Goal: Information Seeking & Learning: Understand process/instructions

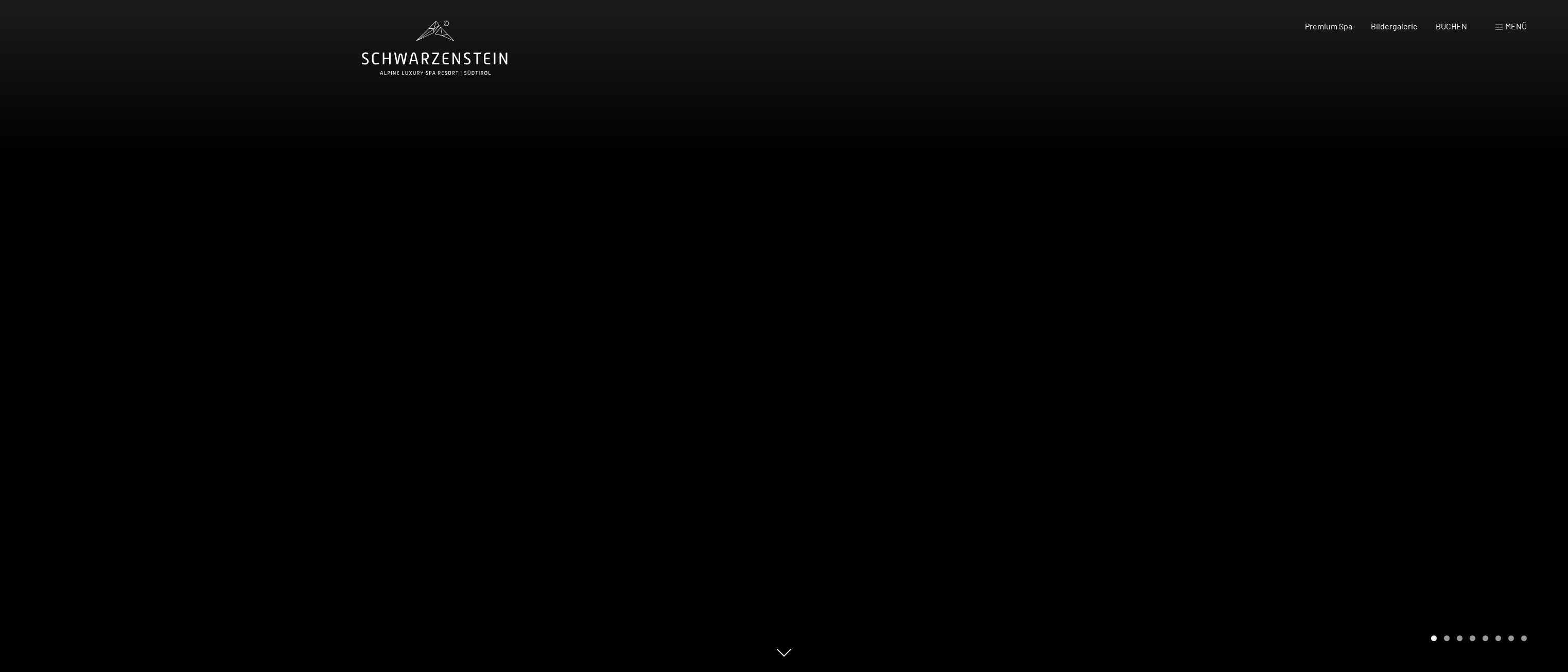
click at [1497, 22] on div "Menü" at bounding box center [1511, 26] width 32 height 12
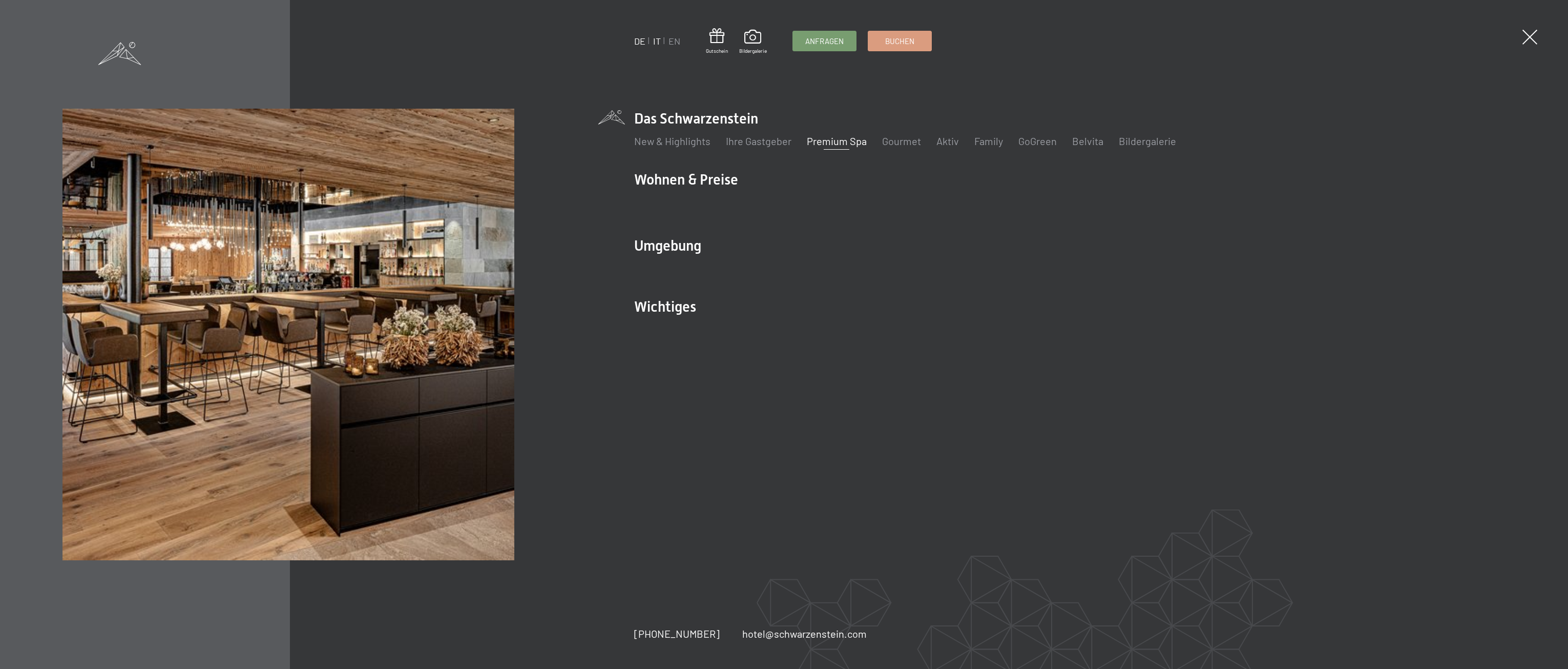
click at [658, 40] on link "IT" at bounding box center [657, 41] width 8 height 12
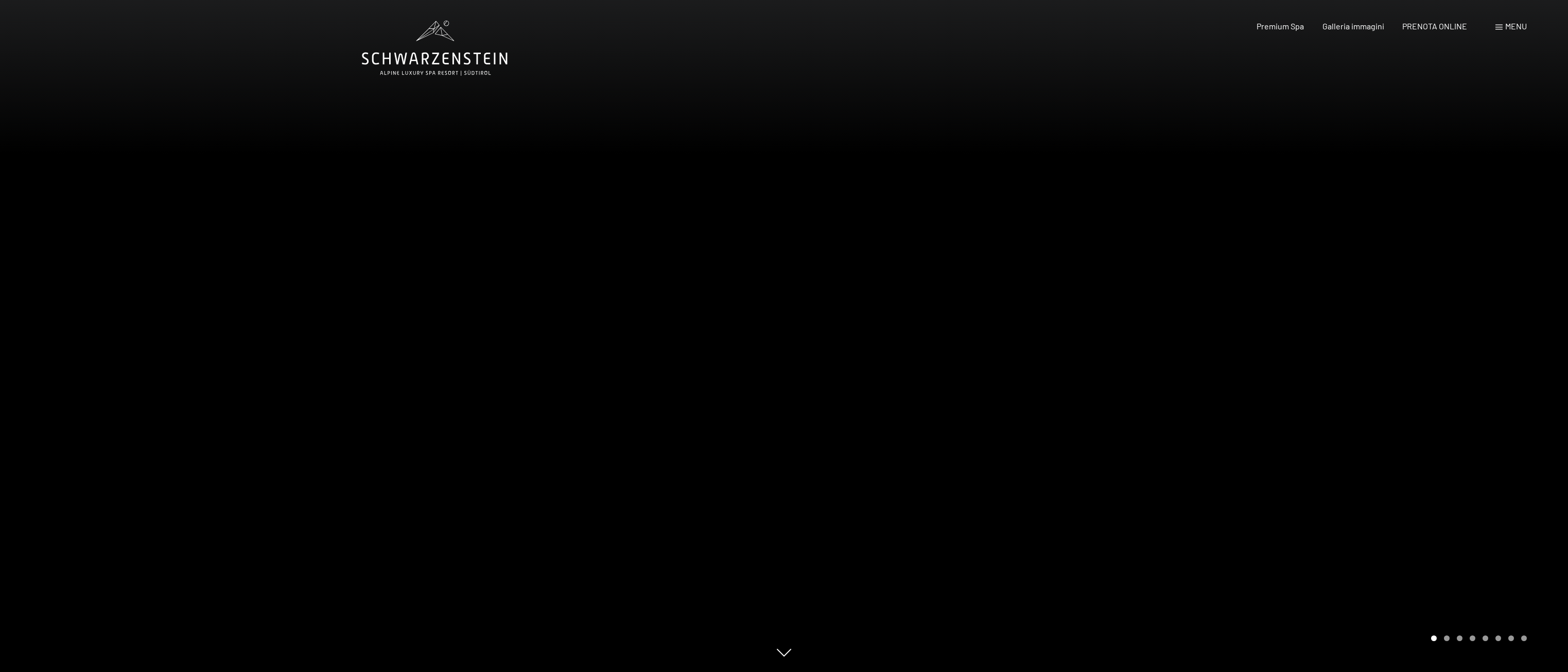
click at [1510, 25] on span "Menu" at bounding box center [1516, 26] width 22 height 10
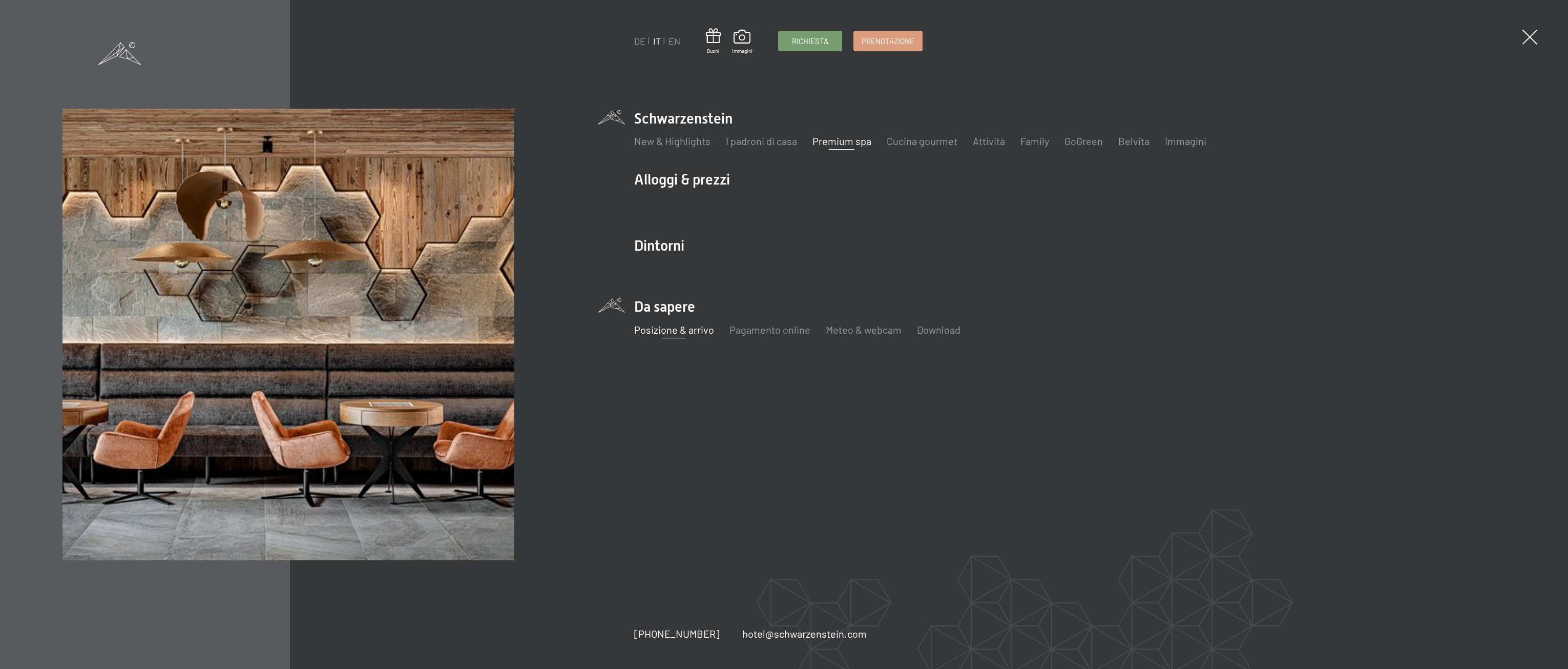
click at [653, 329] on link "Posizione & arrivo" at bounding box center [674, 329] width 80 height 12
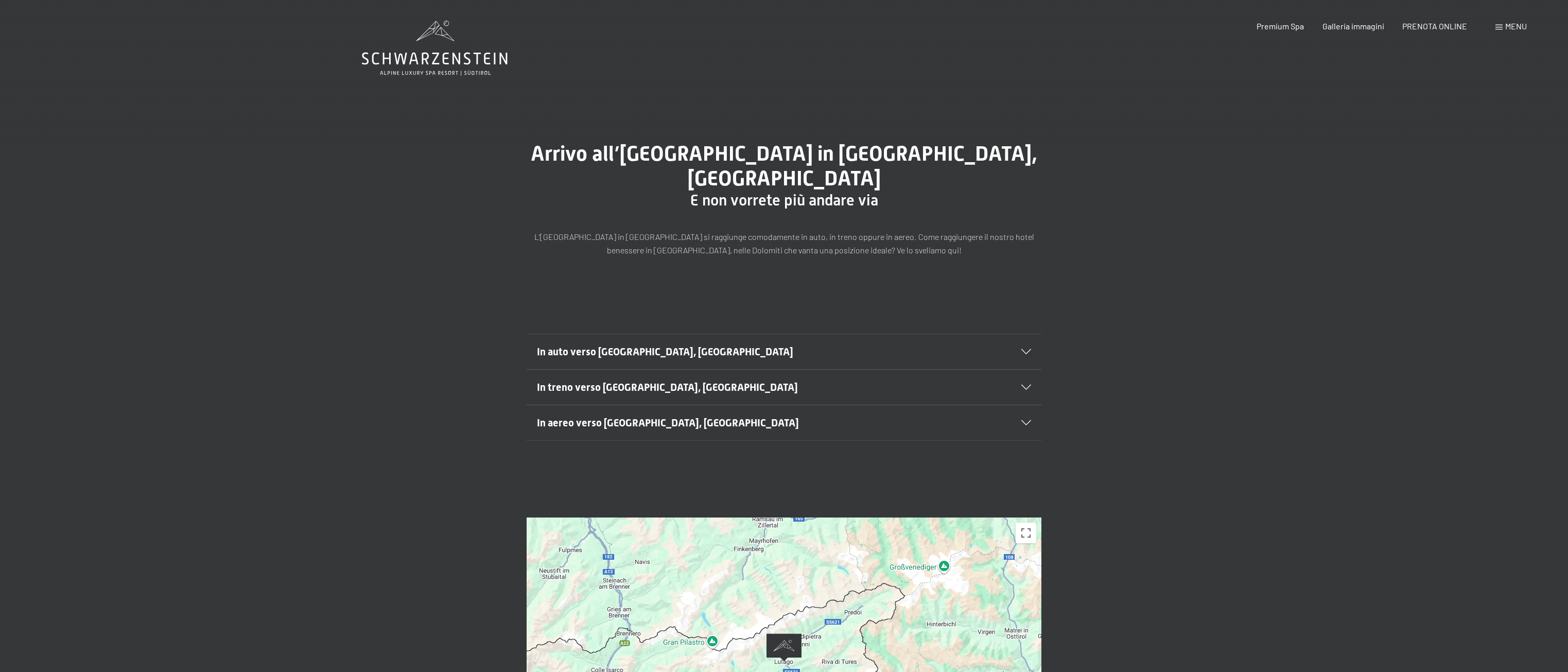
click at [671, 345] on span "In auto verso Lutago, Alto Adige" at bounding box center [665, 351] width 257 height 12
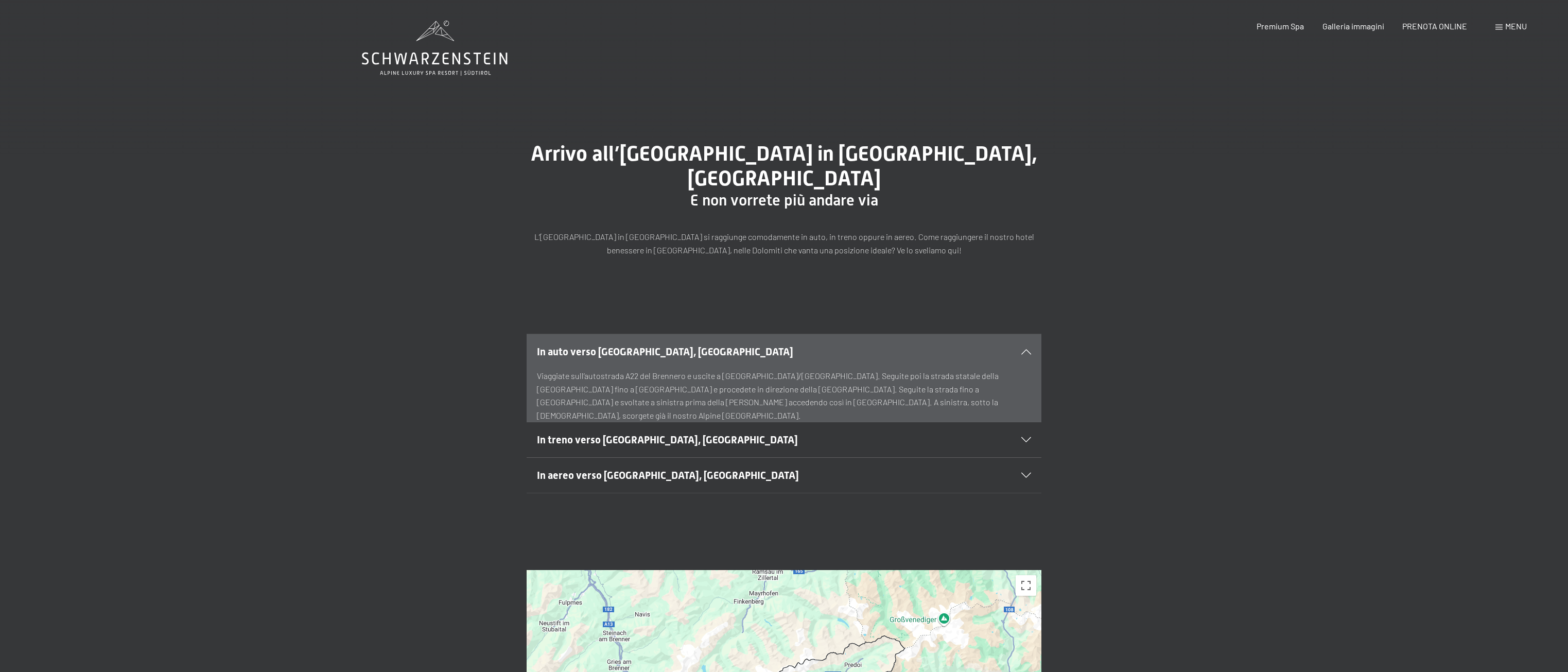
click at [671, 345] on span "In auto verso Lutago, Alto Adige" at bounding box center [665, 351] width 257 height 12
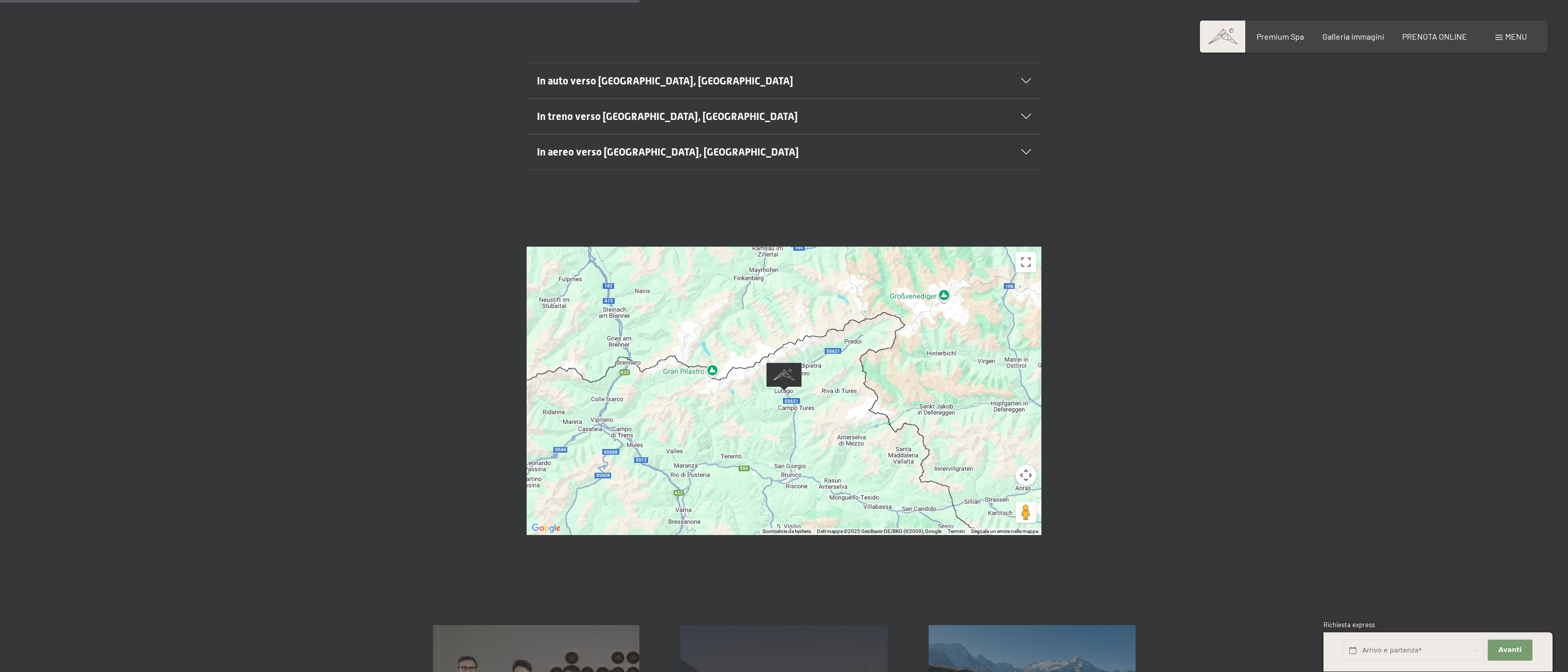
scroll to position [103, 0]
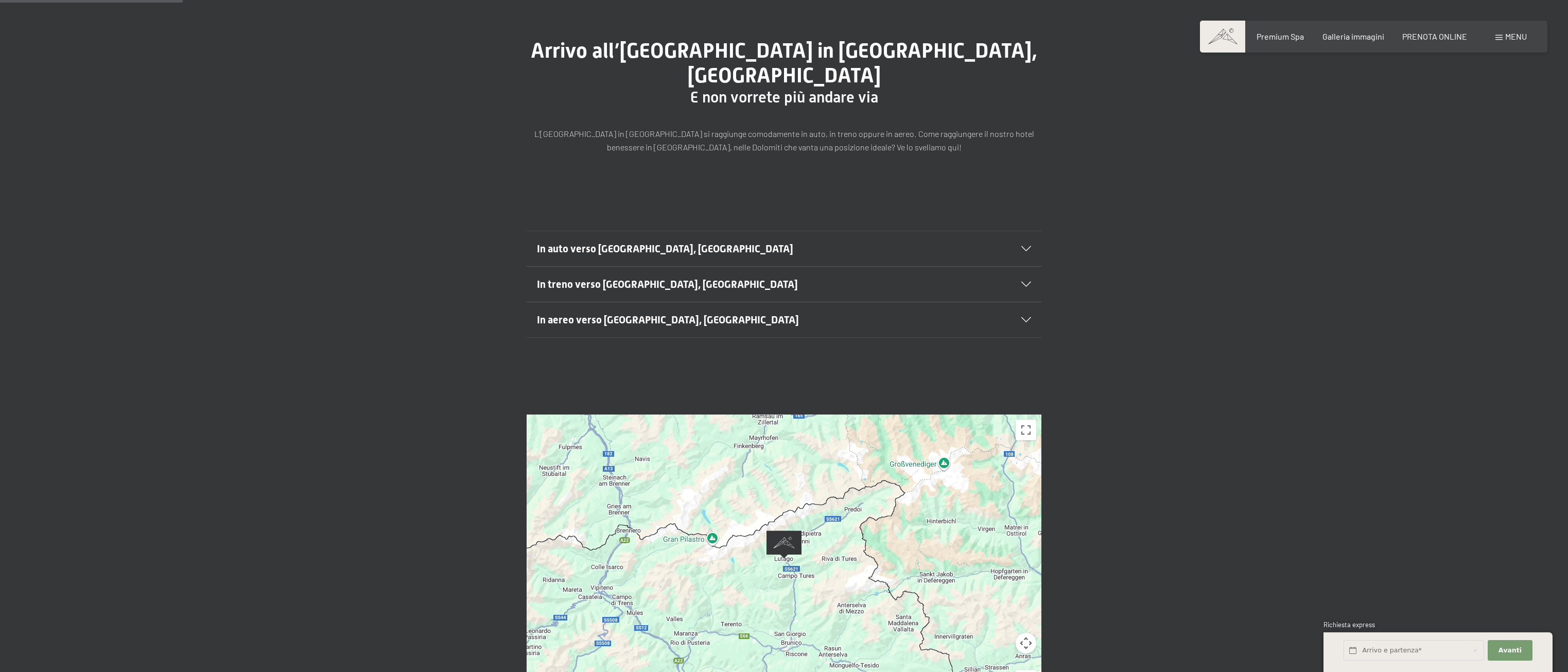
click at [624, 278] on span "In treno verso Lutago, Alto Adige" at bounding box center [667, 284] width 261 height 12
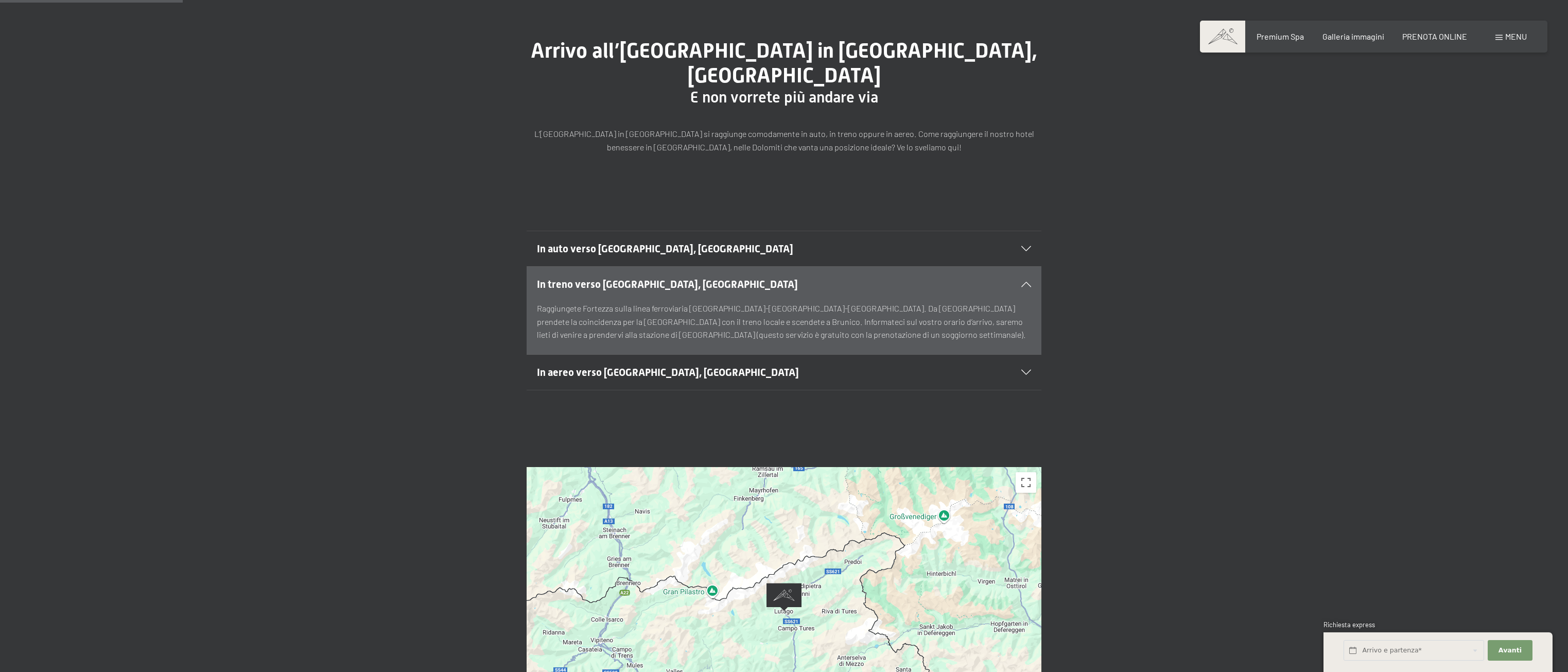
click at [602, 366] on span "In aereo verso Lutago, Alto Adige" at bounding box center [668, 372] width 262 height 12
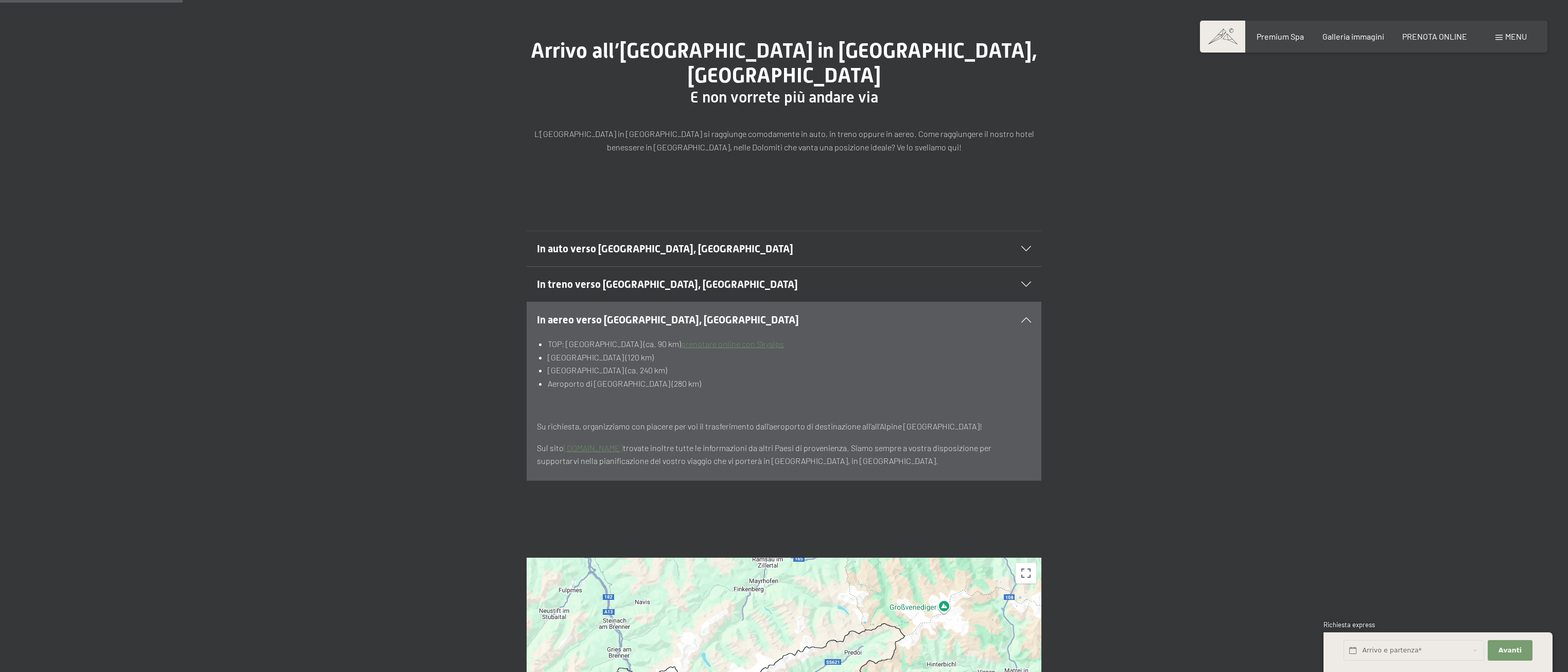
click at [739, 339] on link "prenotare online con Skyalps" at bounding box center [732, 343] width 103 height 10
click at [624, 242] on span "In auto verso Lutago, Alto Adige" at bounding box center [665, 248] width 257 height 12
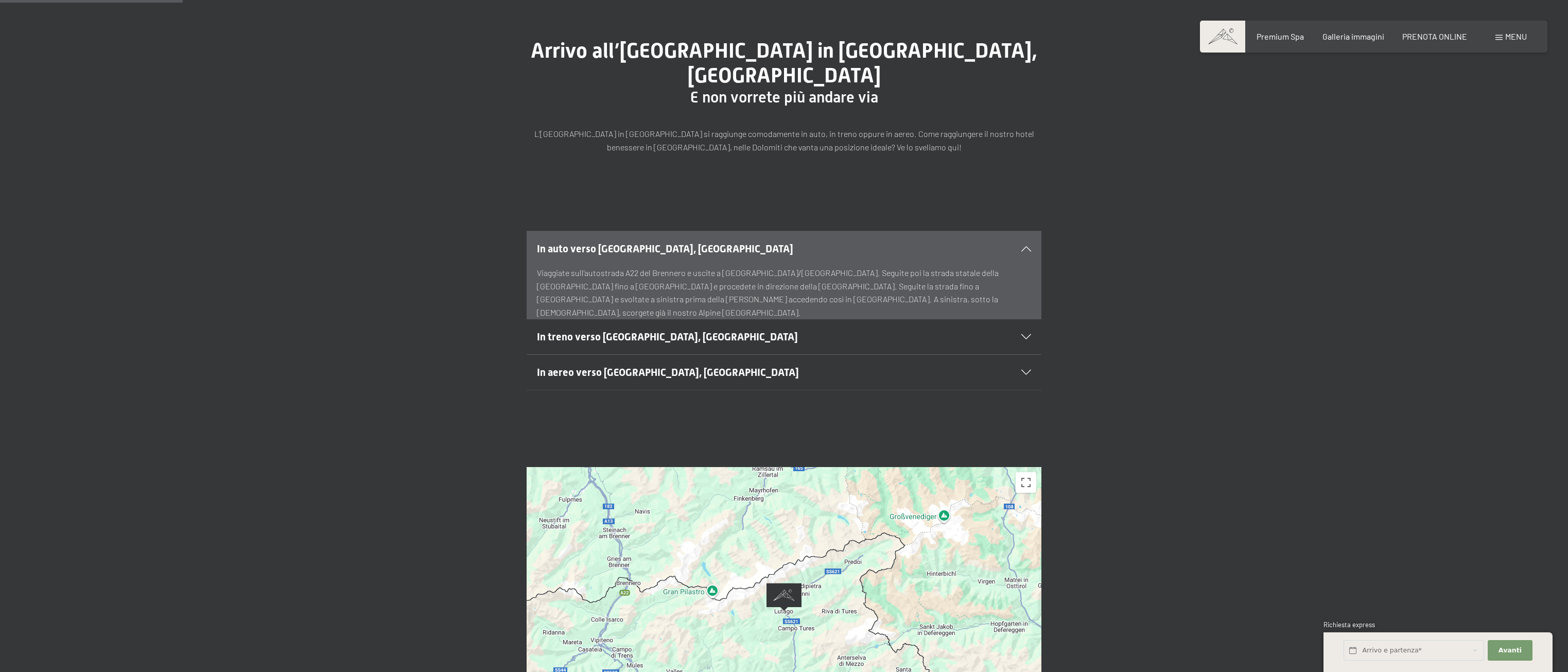
click at [873, 329] on h2 "In treno verso Lutago, Alto Adige" at bounding box center [759, 336] width 445 height 14
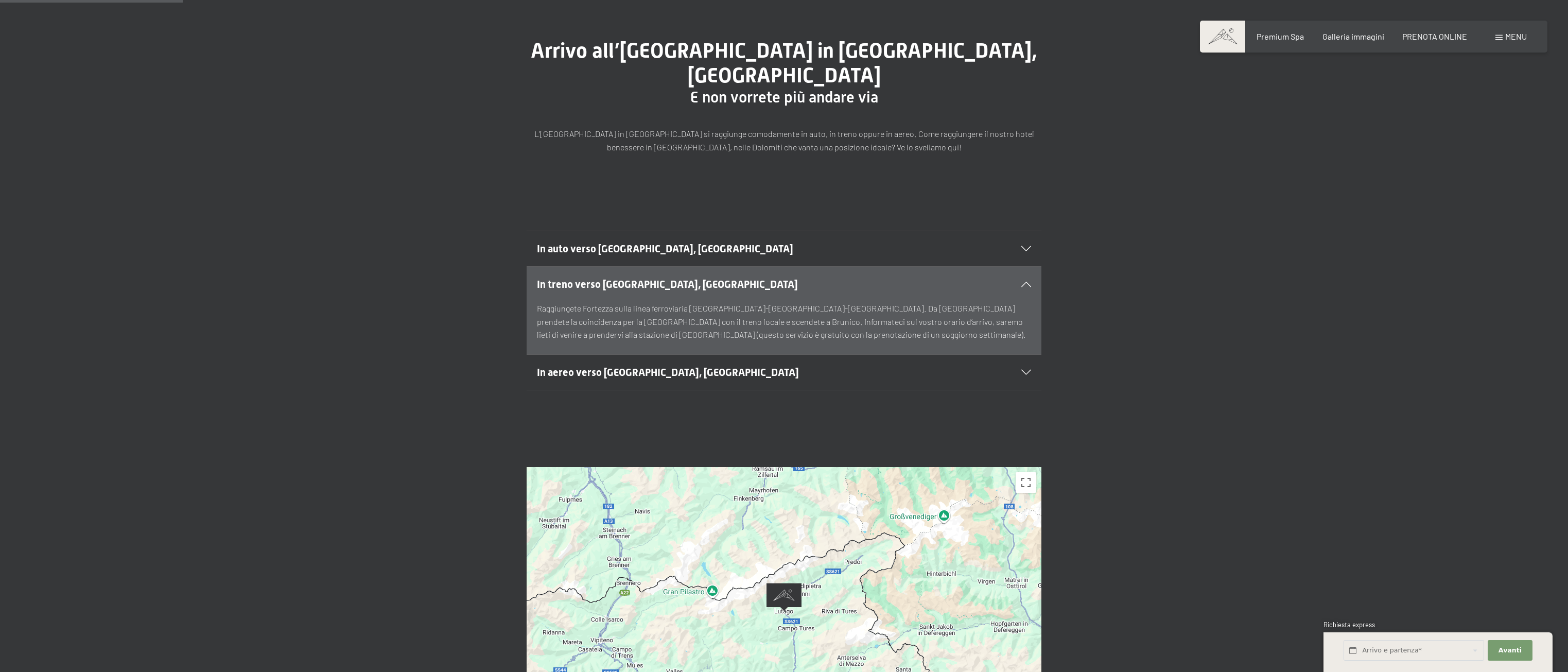
click at [1034, 231] on section "In auto verso Lutago, Alto Adige Viaggiate sull’autostrada A22 del Brennero e u…" at bounding box center [784, 249] width 515 height 36
click at [1011, 355] on div "In aereo verso Lutago, Alto Adige" at bounding box center [784, 372] width 494 height 35
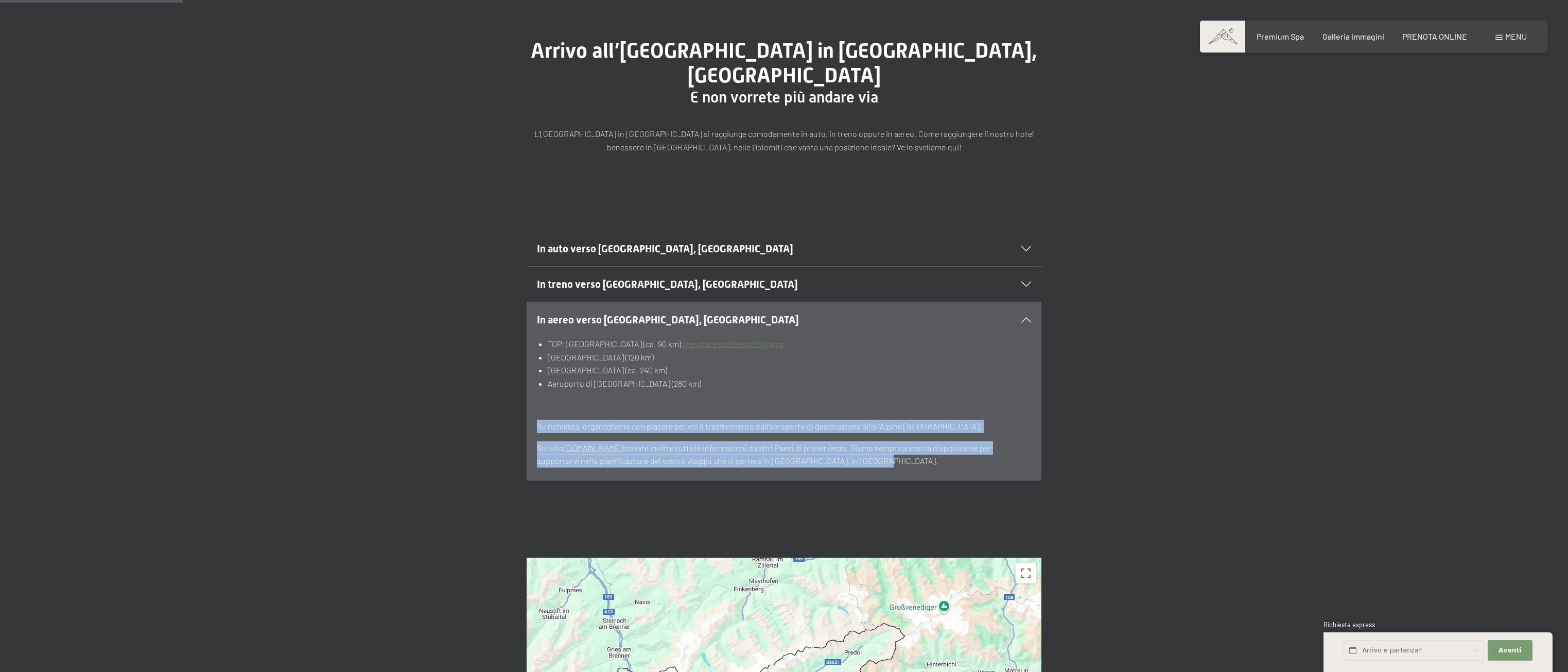
drag, startPoint x: 701, startPoint y: 379, endPoint x: 530, endPoint y: 310, distance: 184.4
click at [530, 310] on section "In aereo verso Lutago, Alto Adige TOP: Aeroporto di Bolzano/Alto Adige (ca. 90 …" at bounding box center [784, 391] width 515 height 179
click at [849, 441] on p "Sul sito www.rome2rio.com trovate inoltre tutte le informazioni da altri Paesi …" at bounding box center [784, 454] width 494 height 26
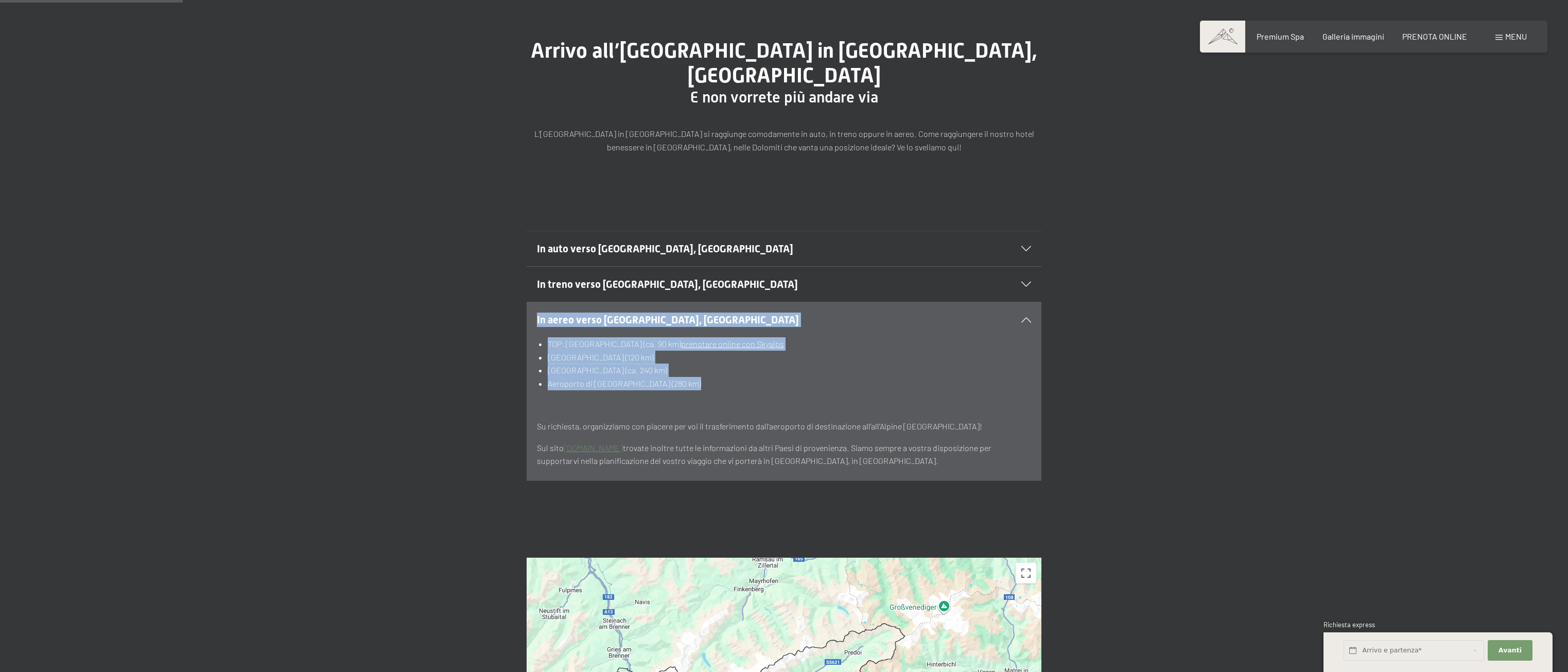
drag, startPoint x: 537, startPoint y: 289, endPoint x: 743, endPoint y: 358, distance: 217.2
click at [743, 358] on section "In aereo verso Lutago, Alto Adige TOP: Aeroporto di Bolzano/Alto Adige (ca. 90 …" at bounding box center [784, 391] width 515 height 179
copy section "In aereo verso Lutago, Alto Adige TOP: Aeroporto di Bolzano/Alto Adige (ca. 90 …"
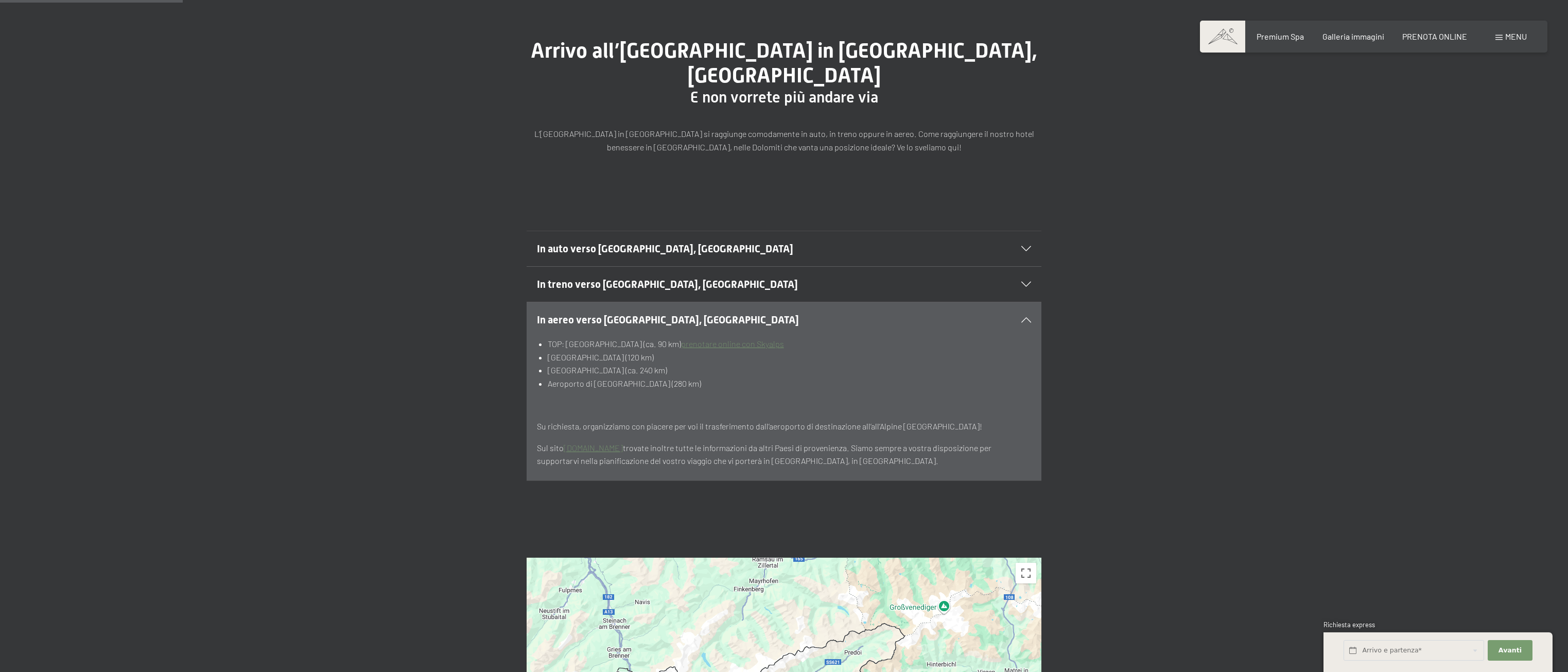
click at [751, 478] on div "In auto verso Lutago, Alto Adige Viaggiate sull’autostrada A22 del Brennero e u…" at bounding box center [784, 356] width 1568 height 327
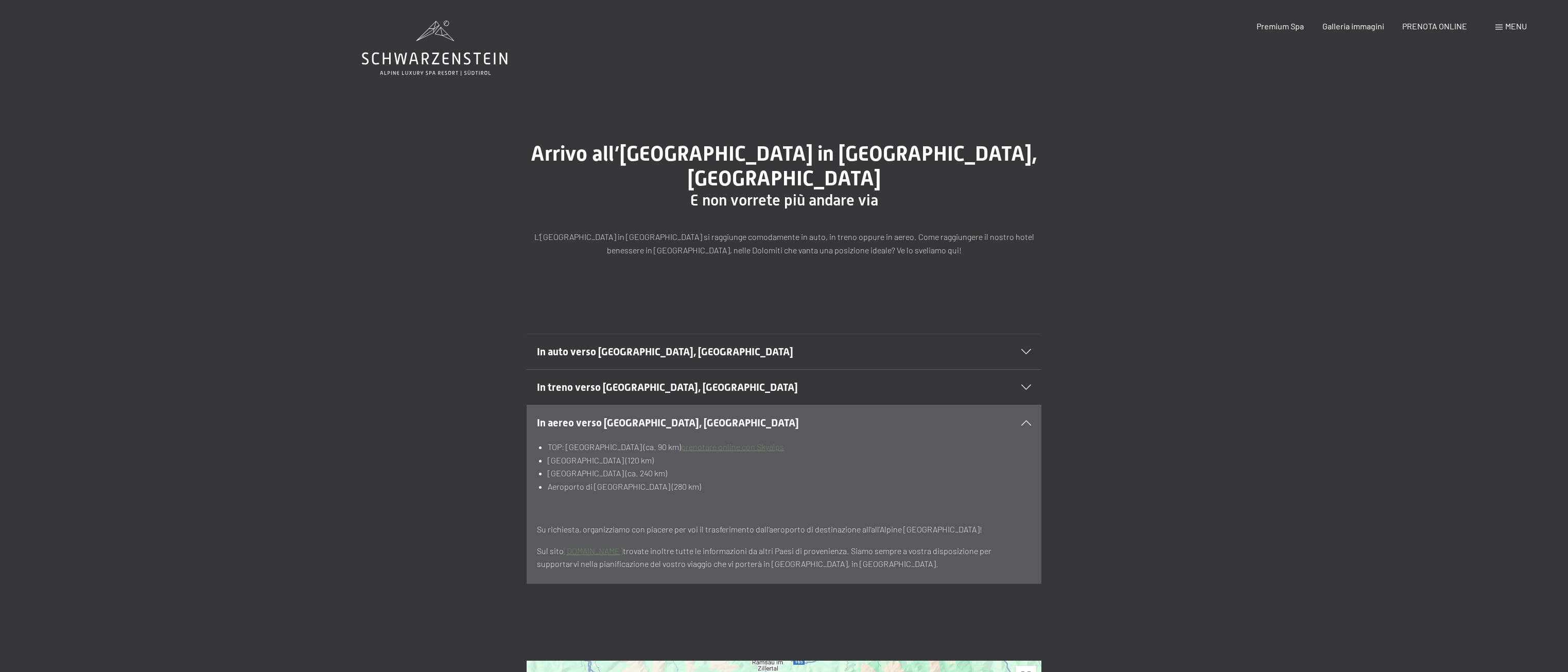
click at [682, 334] on div "In auto verso Lutago, Alto Adige" at bounding box center [784, 352] width 494 height 35
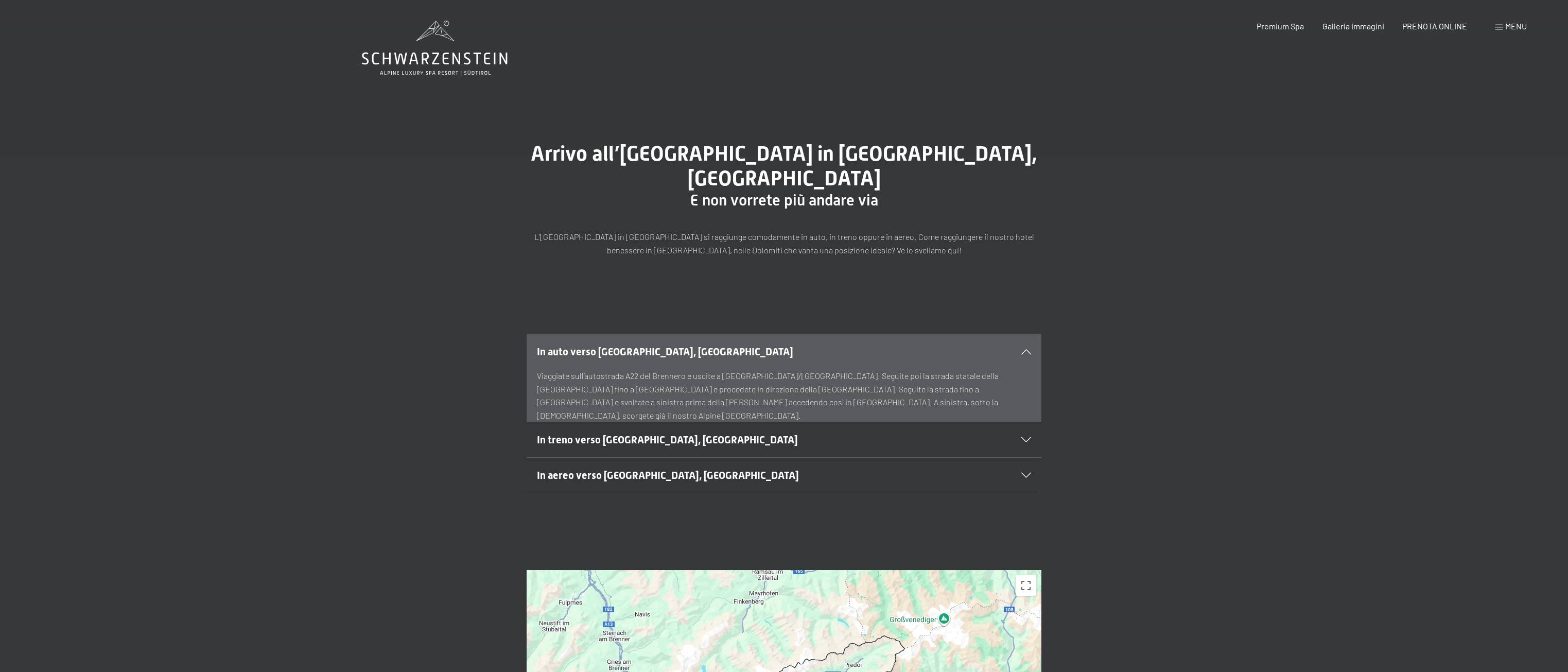
click at [677, 433] on span "In treno verso Lutago, Alto Adige" at bounding box center [667, 439] width 261 height 12
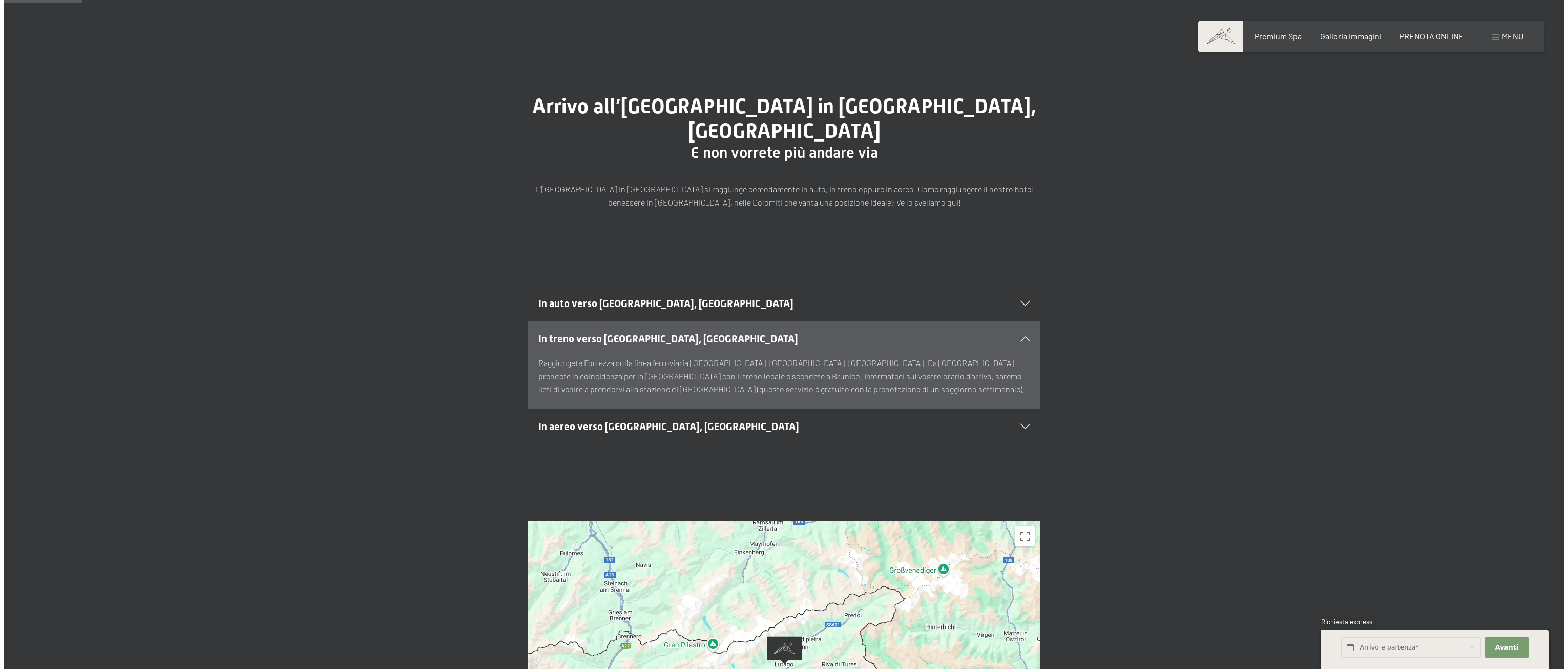
scroll to position [102, 0]
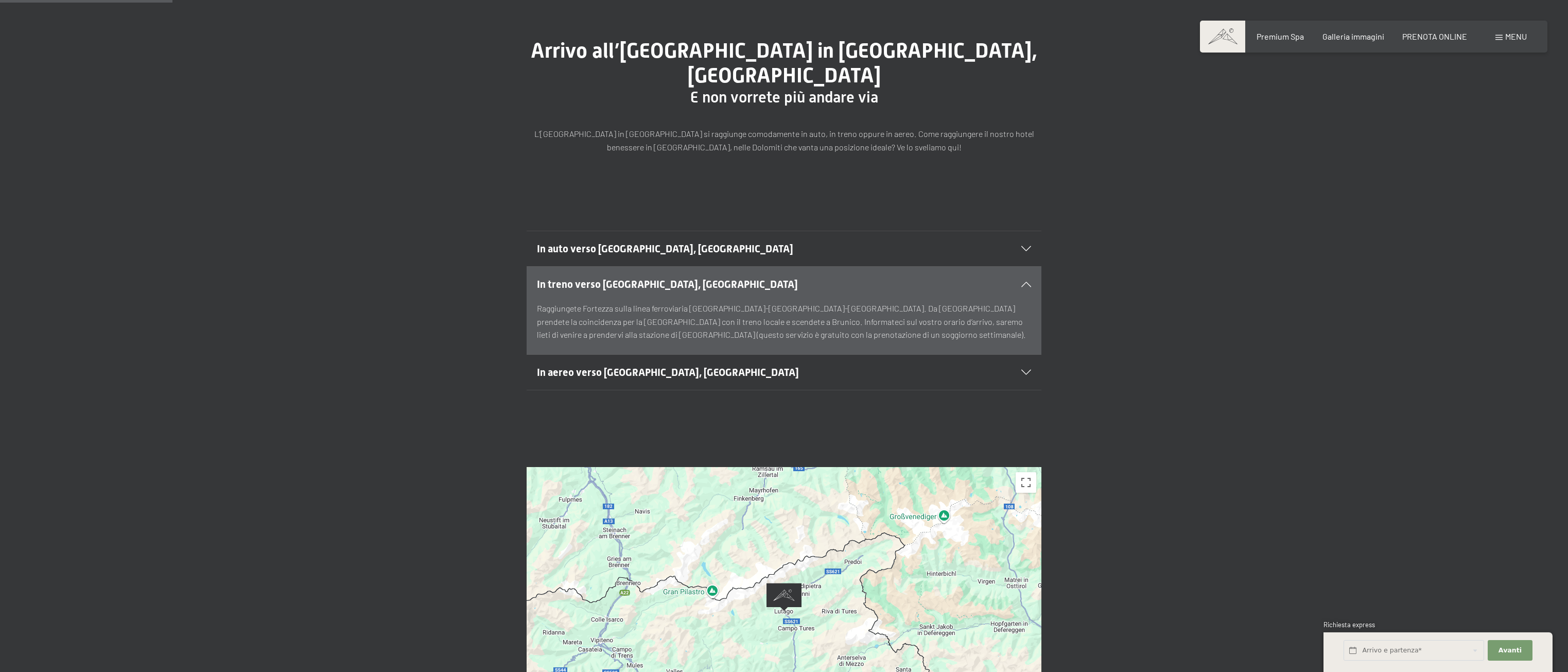
click at [671, 232] on div "In auto verso Lutago, Alto Adige" at bounding box center [784, 249] width 494 height 35
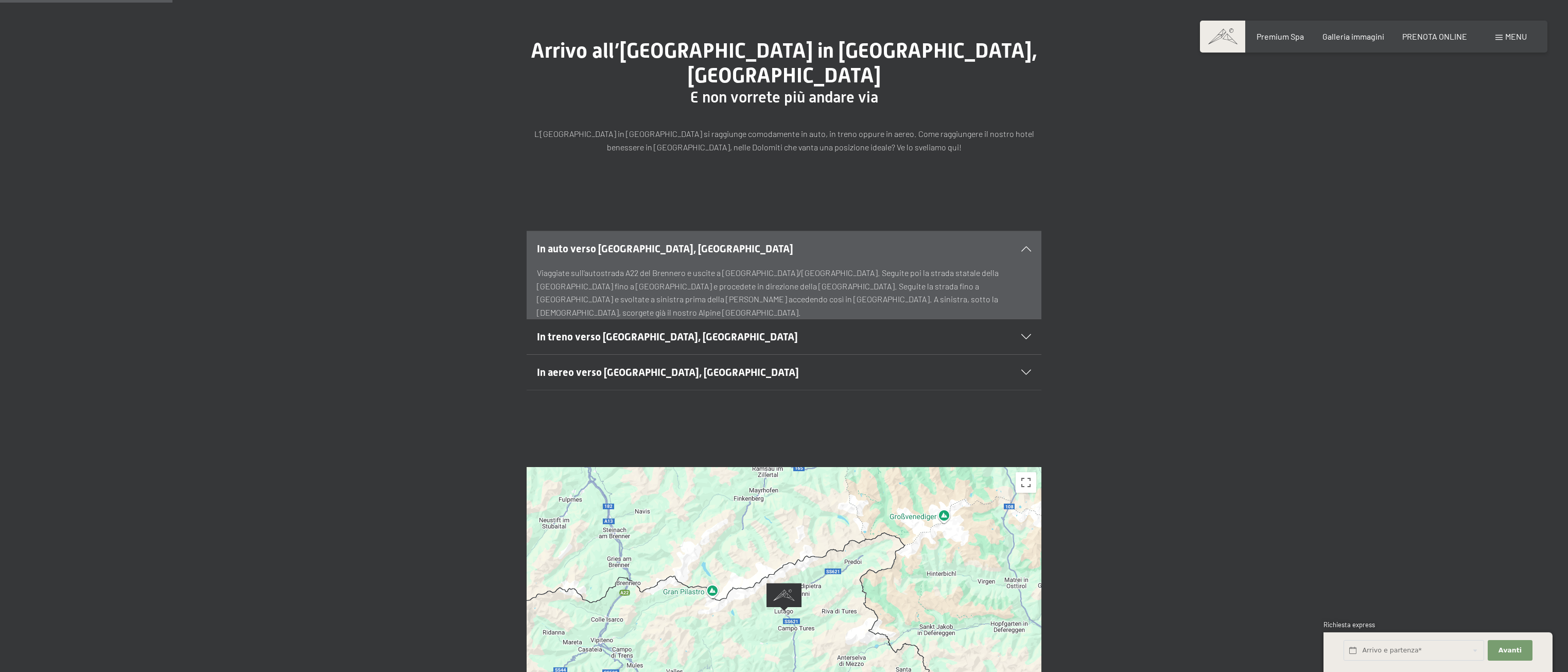
drag, startPoint x: 667, startPoint y: 311, endPoint x: 665, endPoint y: 323, distance: 12.2
click at [665, 331] on span "In treno verso Lutago, Alto Adige" at bounding box center [667, 336] width 261 height 12
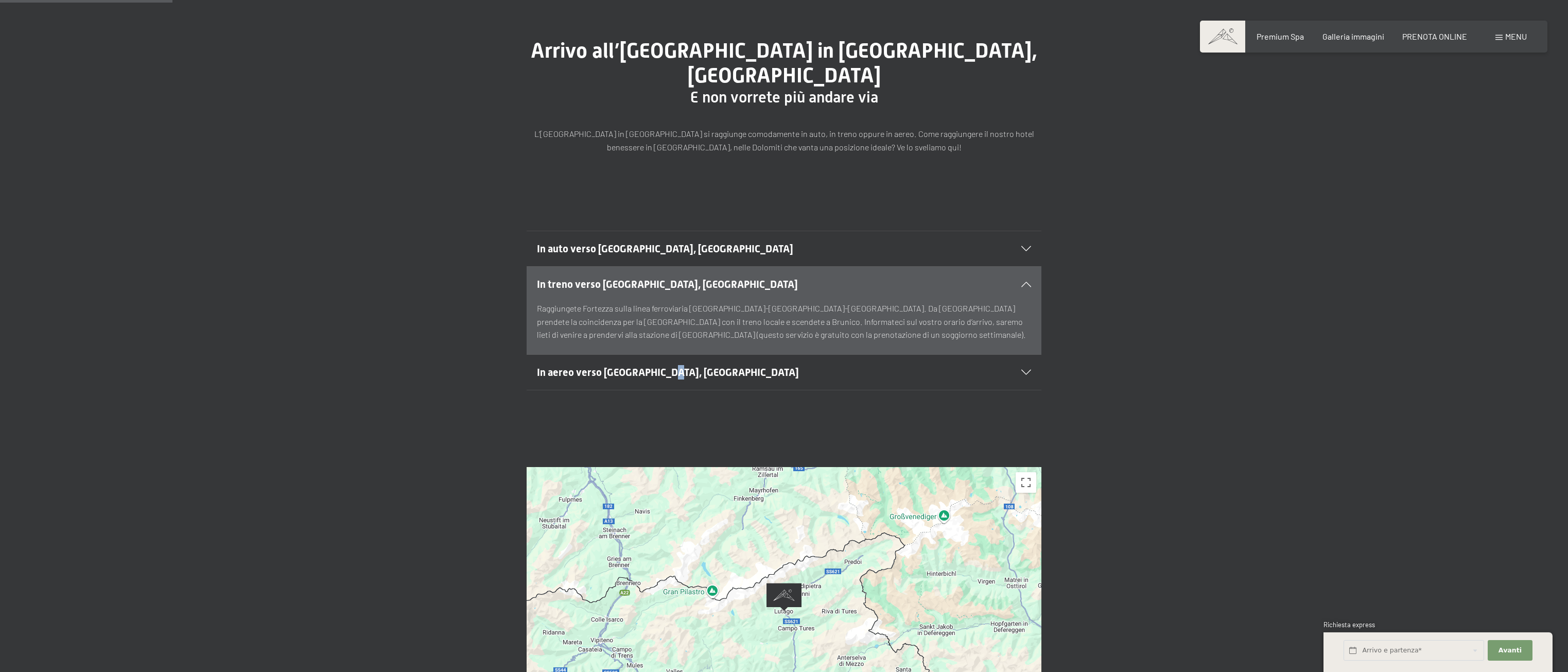
drag, startPoint x: 668, startPoint y: 345, endPoint x: 660, endPoint y: 329, distance: 17.9
click at [660, 329] on div "In auto verso Lutago, Alto Adige Viaggiate sull’autostrada A22 del Brennero e u…" at bounding box center [784, 311] width 1568 height 159
click at [663, 366] on span "In aereo verso Lutago, Alto Adige" at bounding box center [668, 372] width 262 height 12
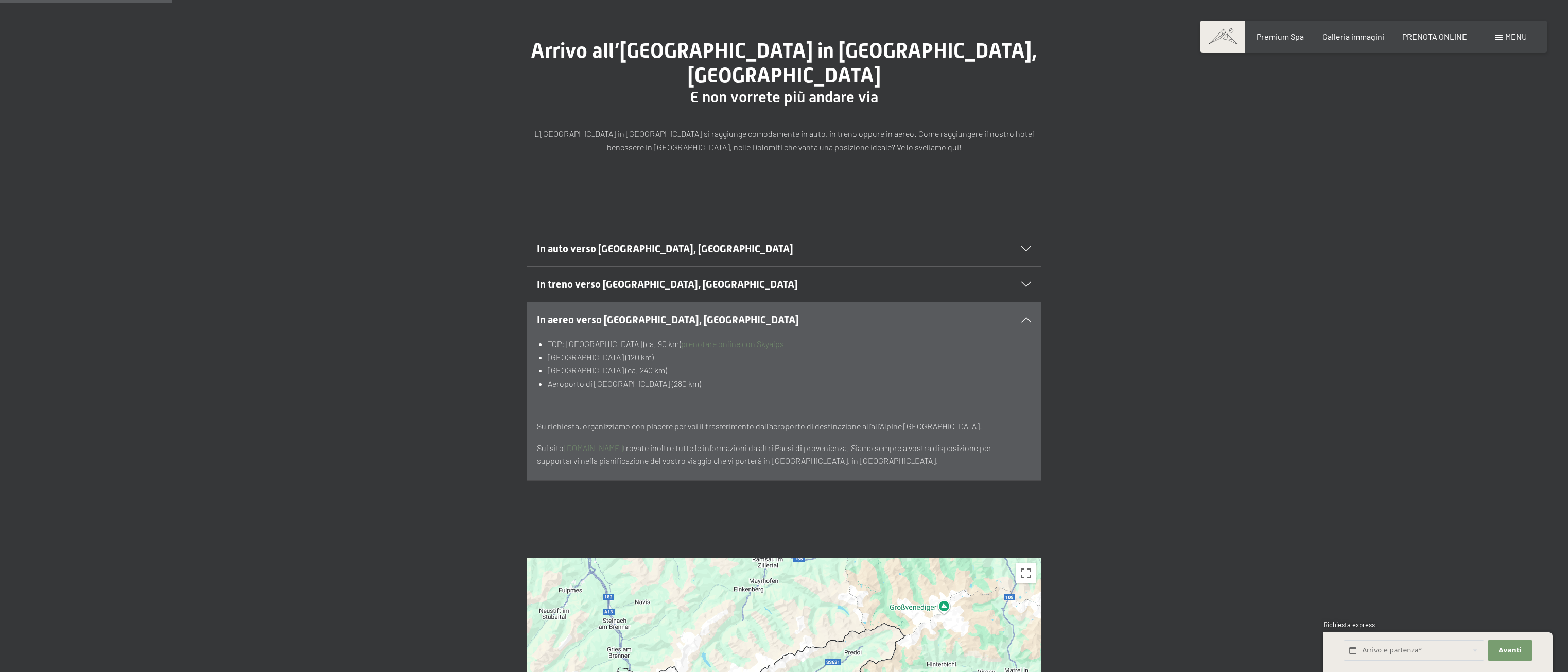
click at [771, 339] on link "prenotare online con Skyalps" at bounding box center [732, 343] width 103 height 10
click at [1495, 35] on div "Menu" at bounding box center [1511, 37] width 32 height 12
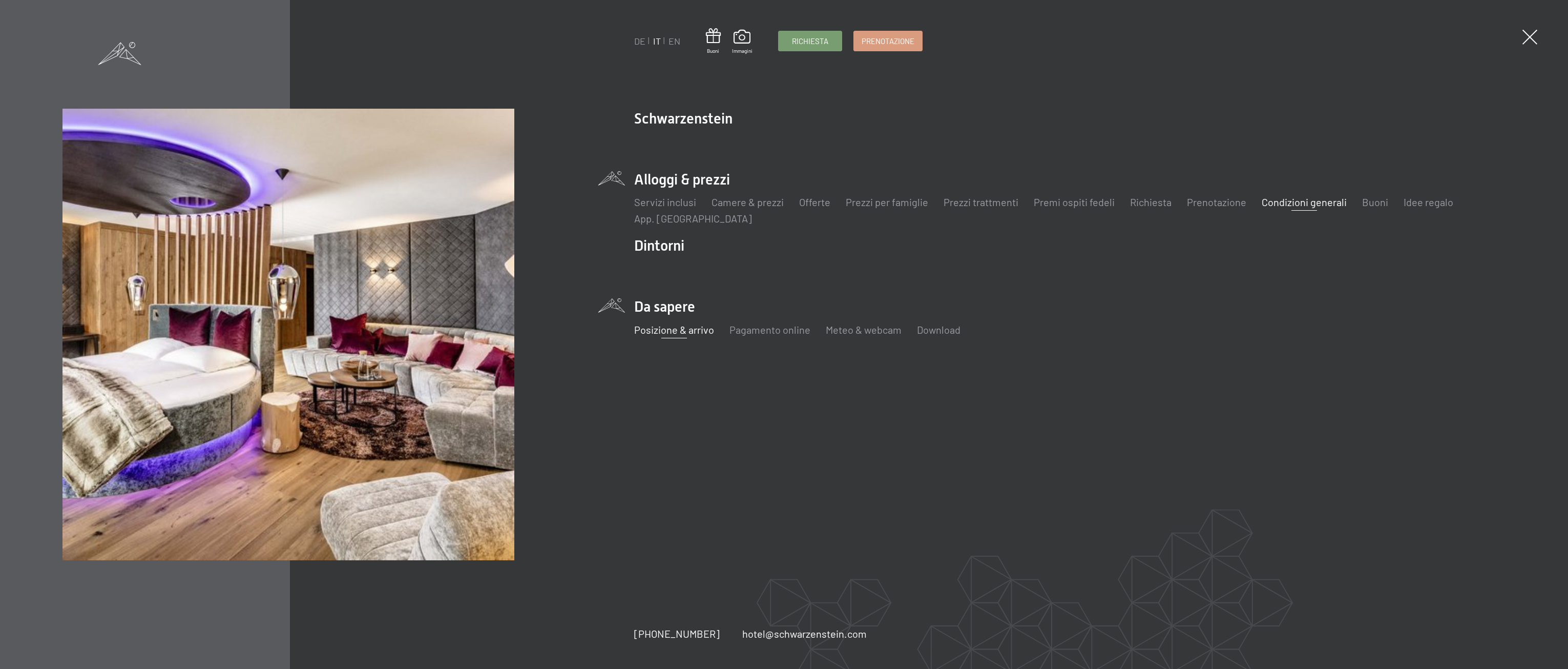
click at [1299, 198] on link "Condizioni generali" at bounding box center [1304, 202] width 85 height 12
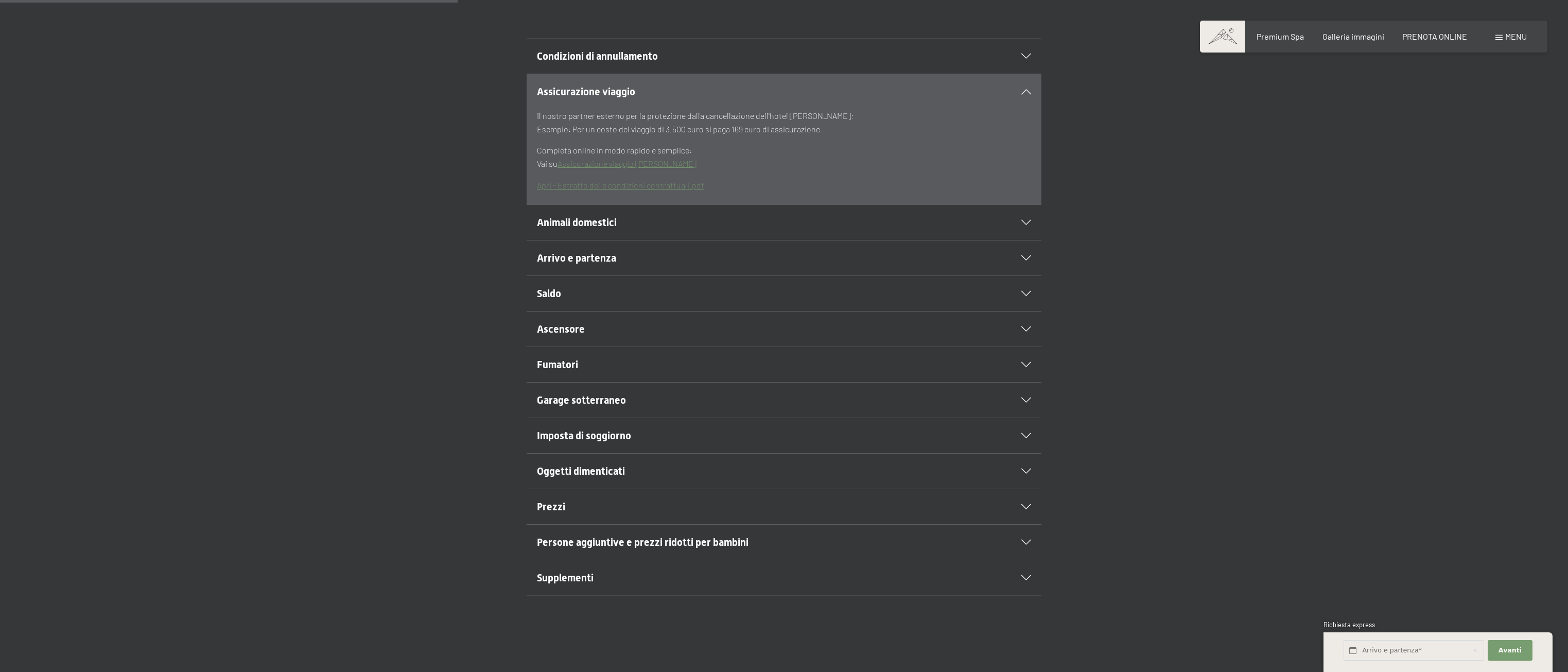
scroll to position [309, 0]
click at [662, 399] on h2 "Garage sotterraneo" at bounding box center [759, 399] width 445 height 14
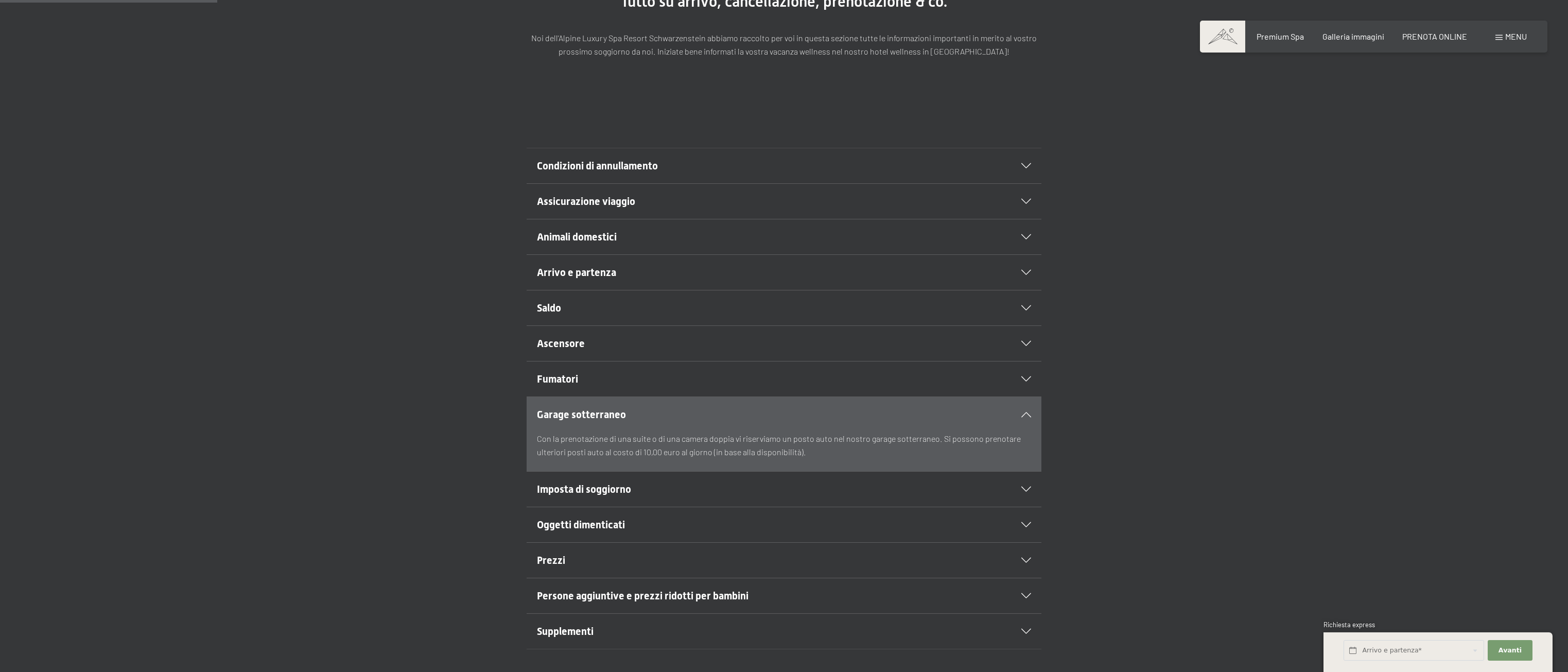
scroll to position [103, 0]
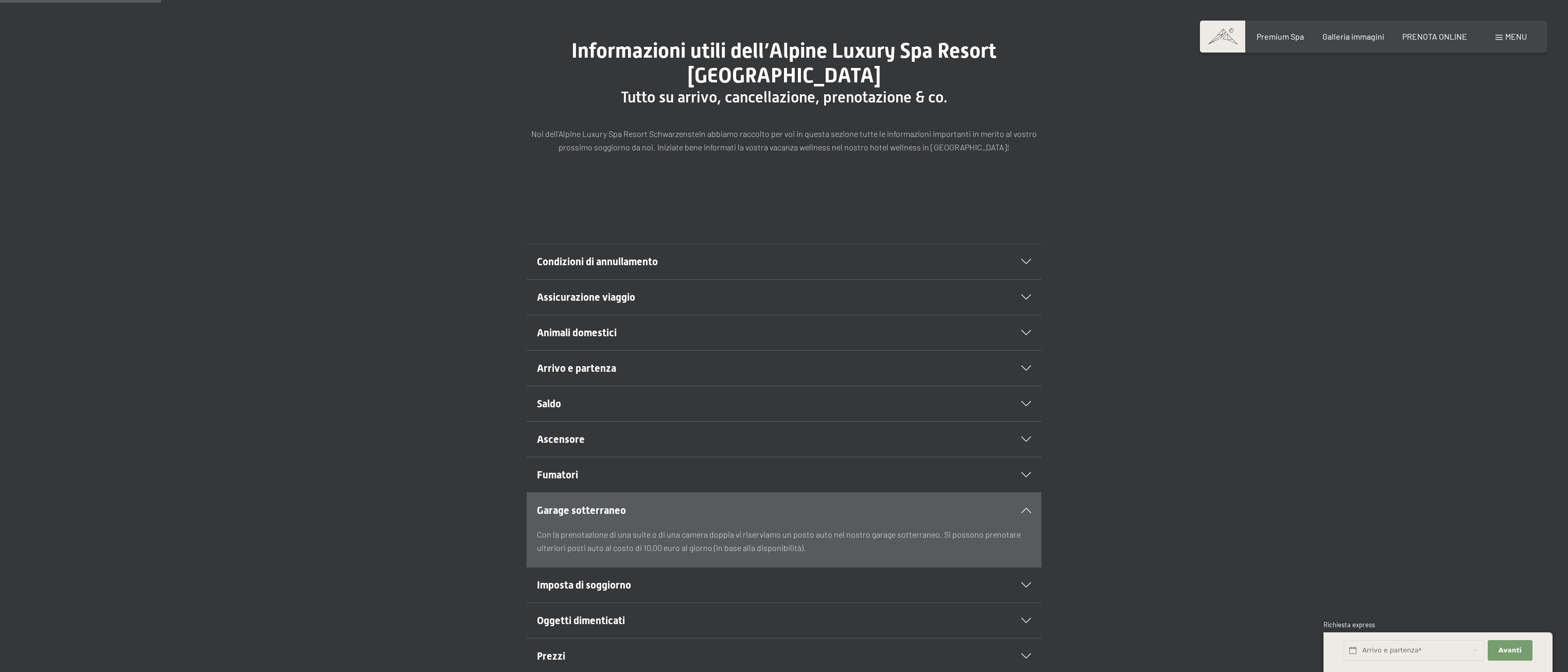
click at [687, 287] on div "Assicurazione viaggio" at bounding box center [784, 297] width 494 height 35
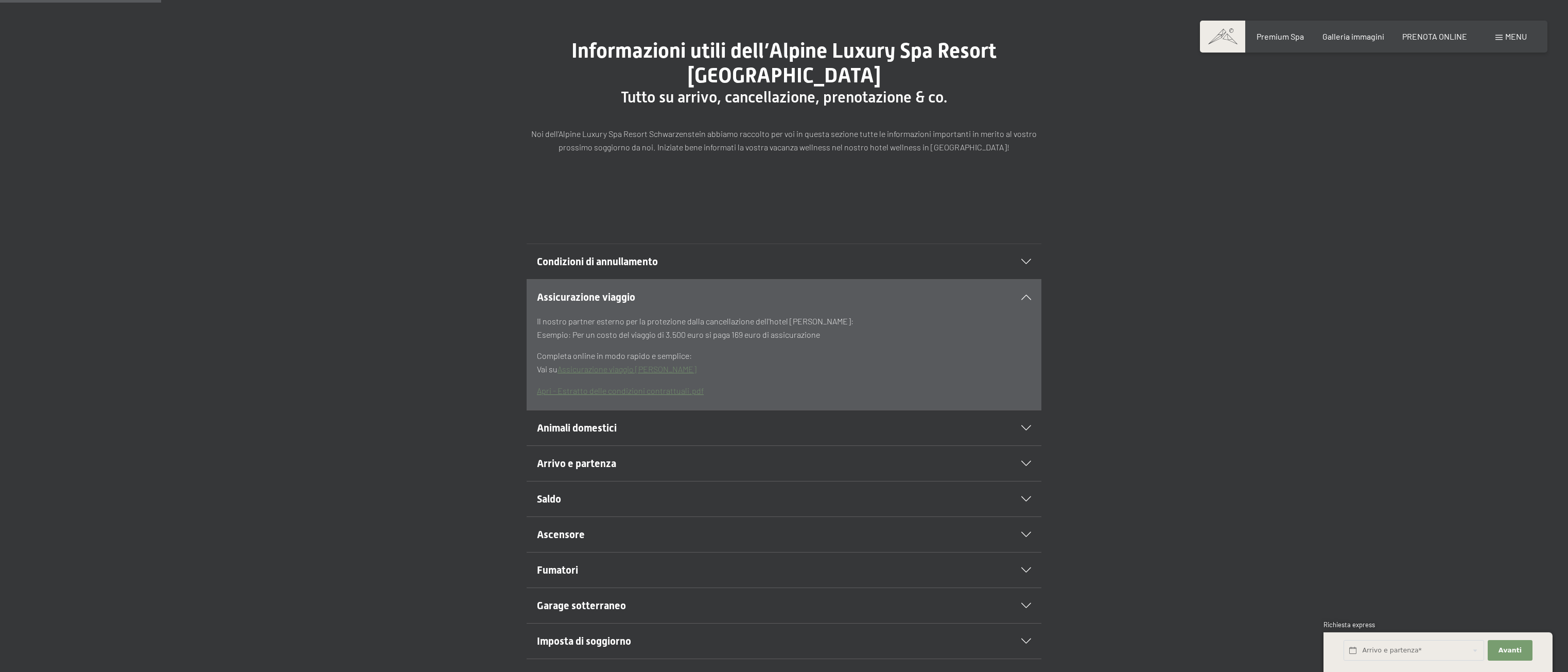
click at [694, 269] on div "Condizioni di annullamento" at bounding box center [784, 262] width 494 height 35
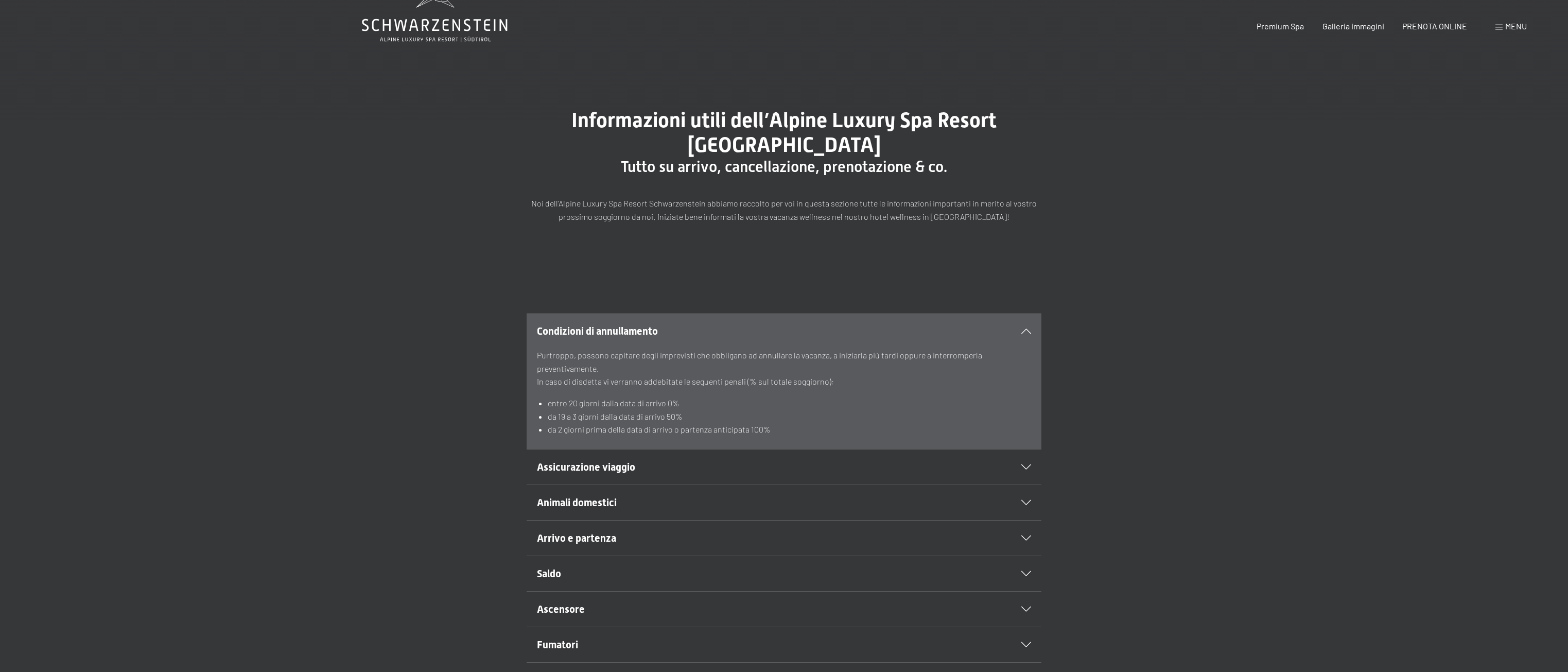
scroll to position [51, 0]
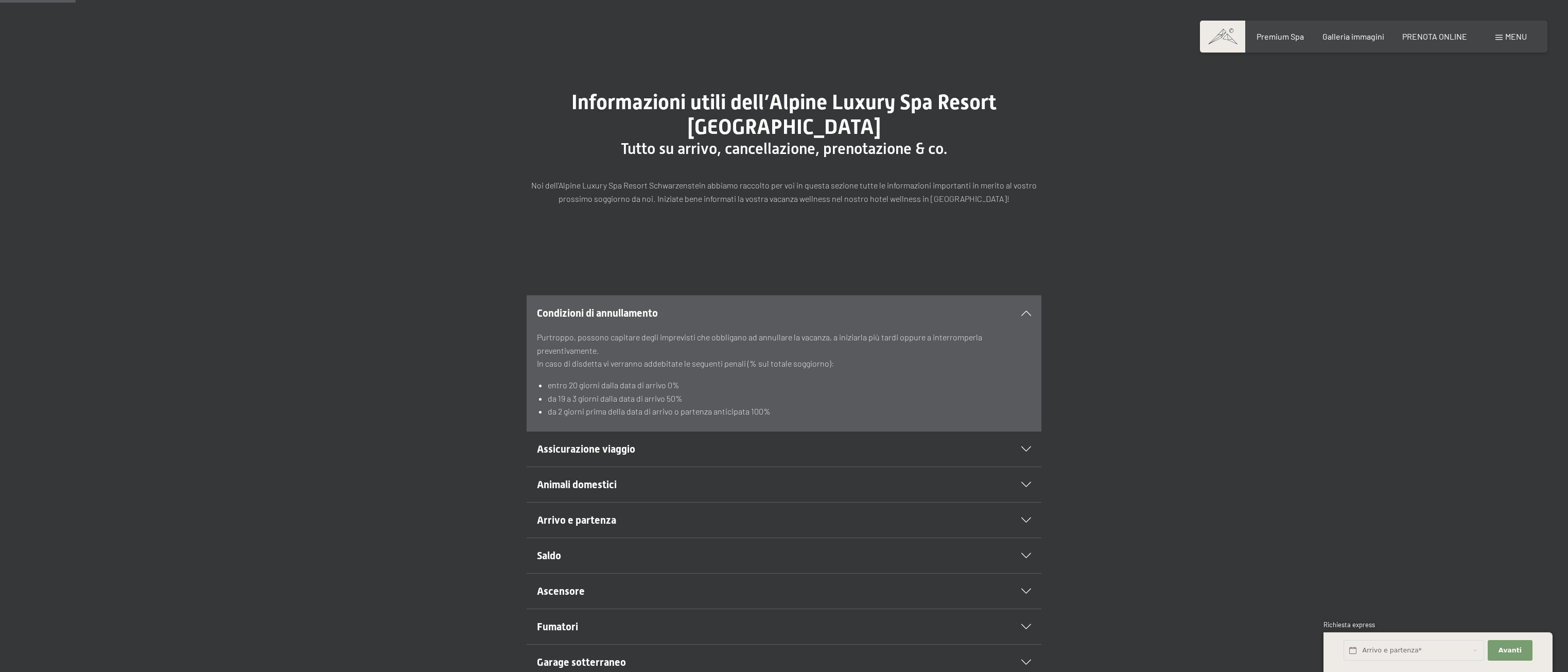
click at [1034, 313] on section "Condizioni di annullamento Purtroppo, possono capitare degli imprevisti che obb…" at bounding box center [784, 363] width 515 height 136
click at [1032, 311] on section "Condizioni di annullamento Purtroppo, possono capitare degli imprevisti che obb…" at bounding box center [784, 363] width 515 height 136
click at [1029, 311] on icon at bounding box center [1026, 313] width 10 height 5
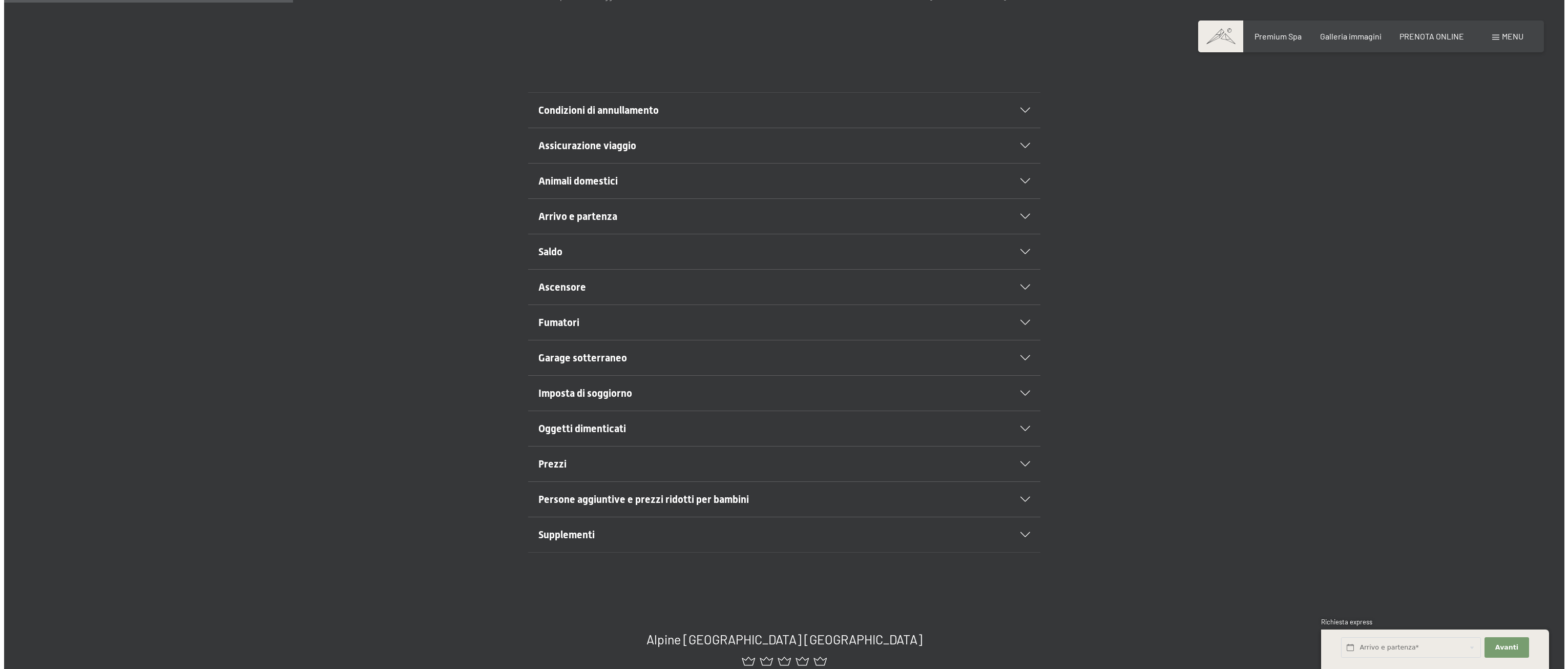
scroll to position [307, 0]
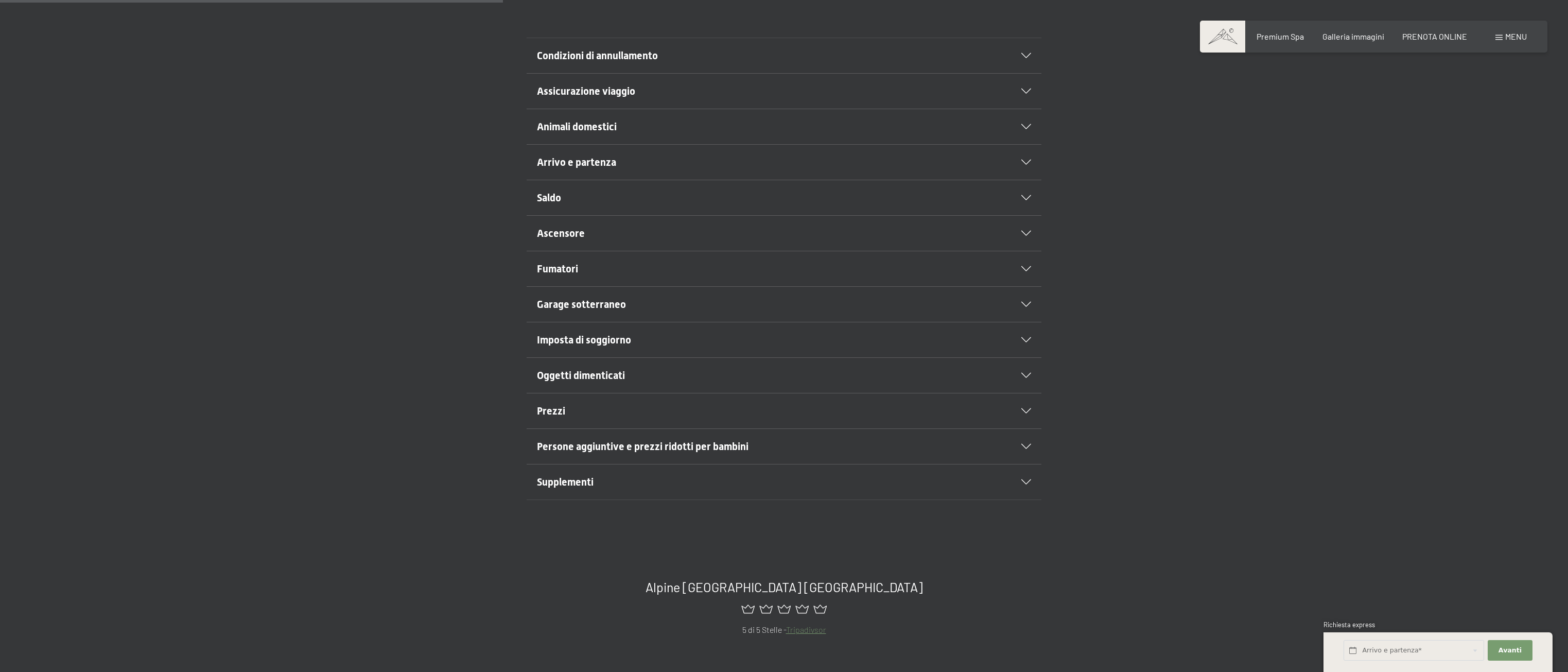
click at [632, 363] on div "Oggetti dimenticati" at bounding box center [784, 375] width 494 height 35
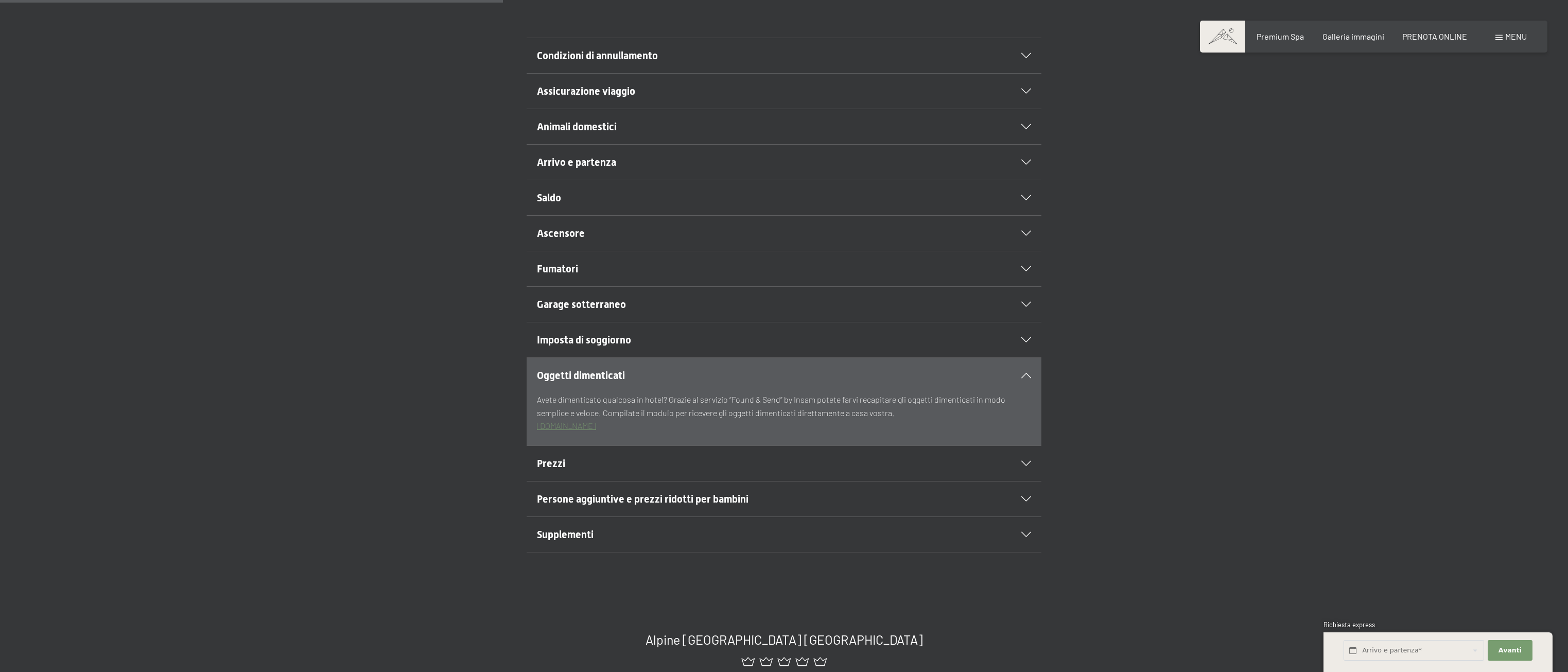
click at [654, 335] on h2 "Imposta di soggiorno" at bounding box center [759, 340] width 445 height 14
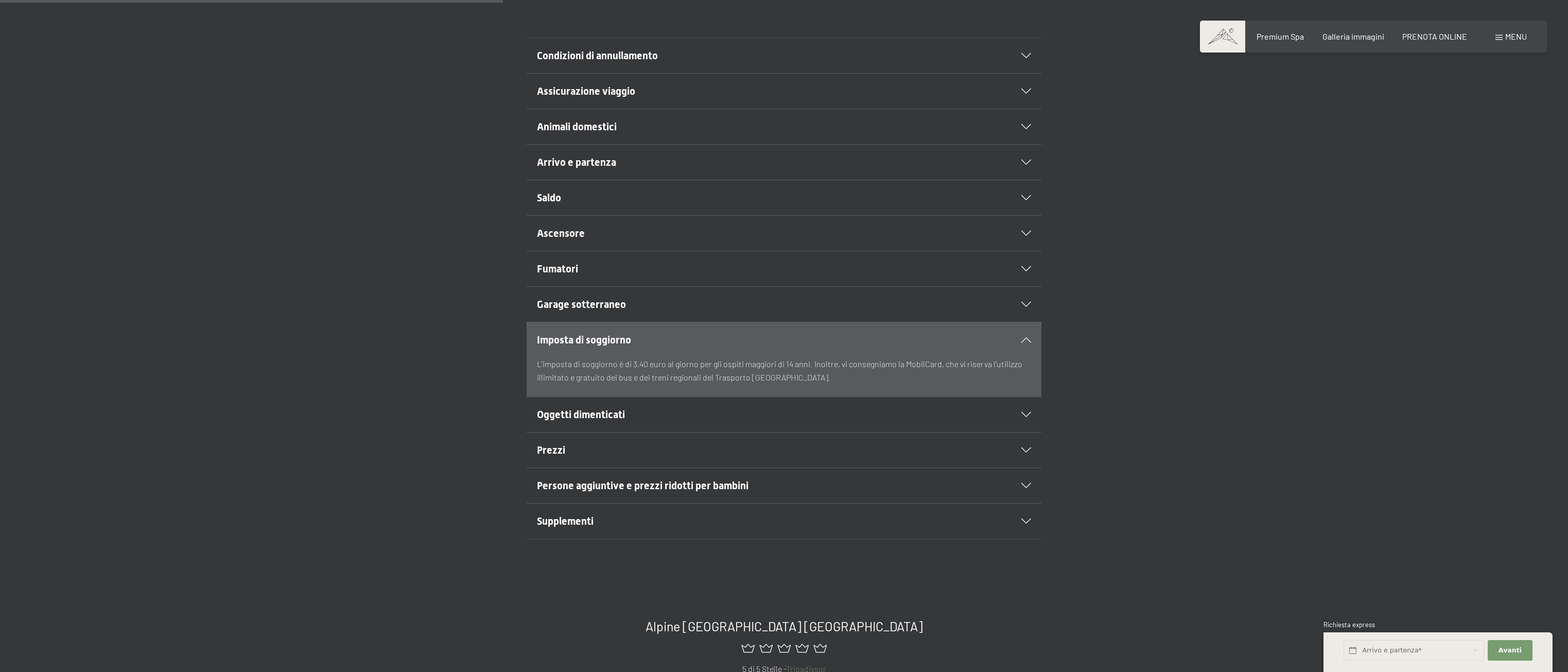
click at [644, 253] on div "Fumatori" at bounding box center [784, 269] width 494 height 35
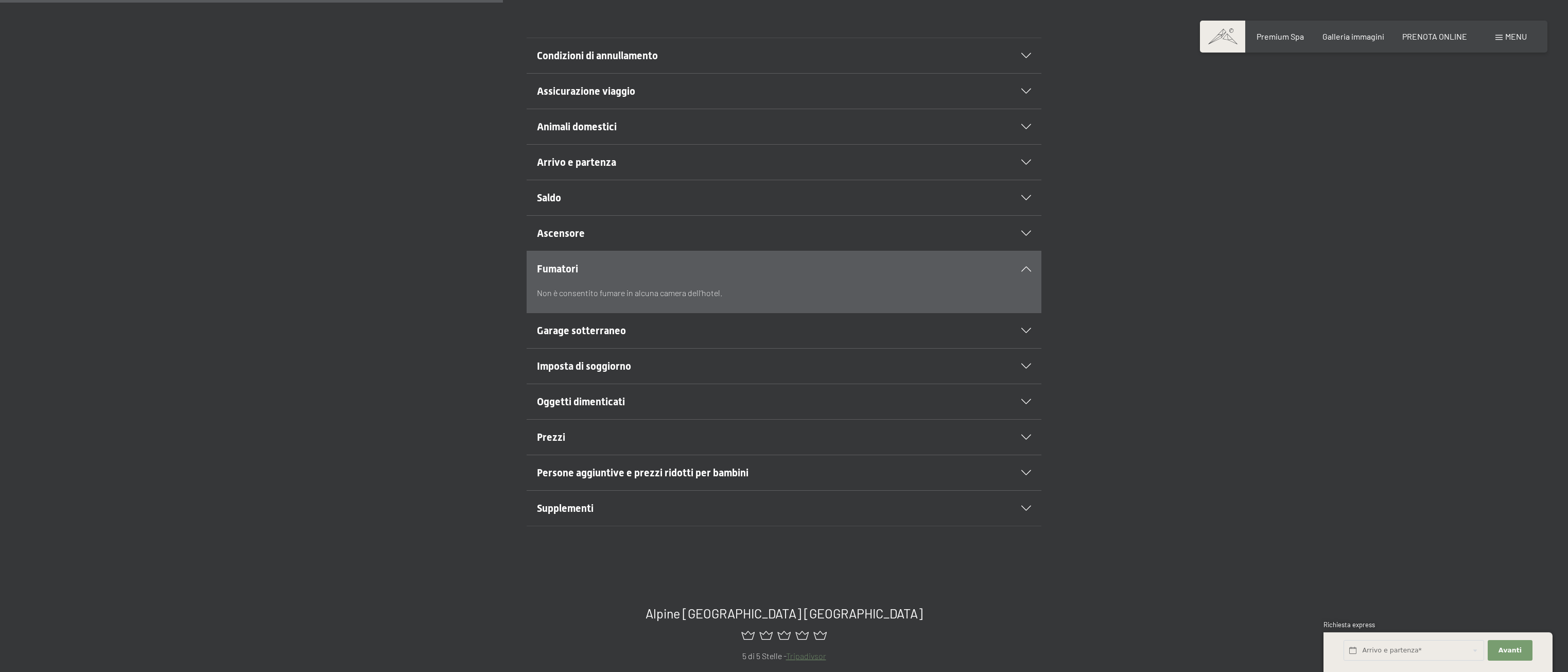
click at [649, 203] on h2 "Saldo" at bounding box center [759, 197] width 445 height 14
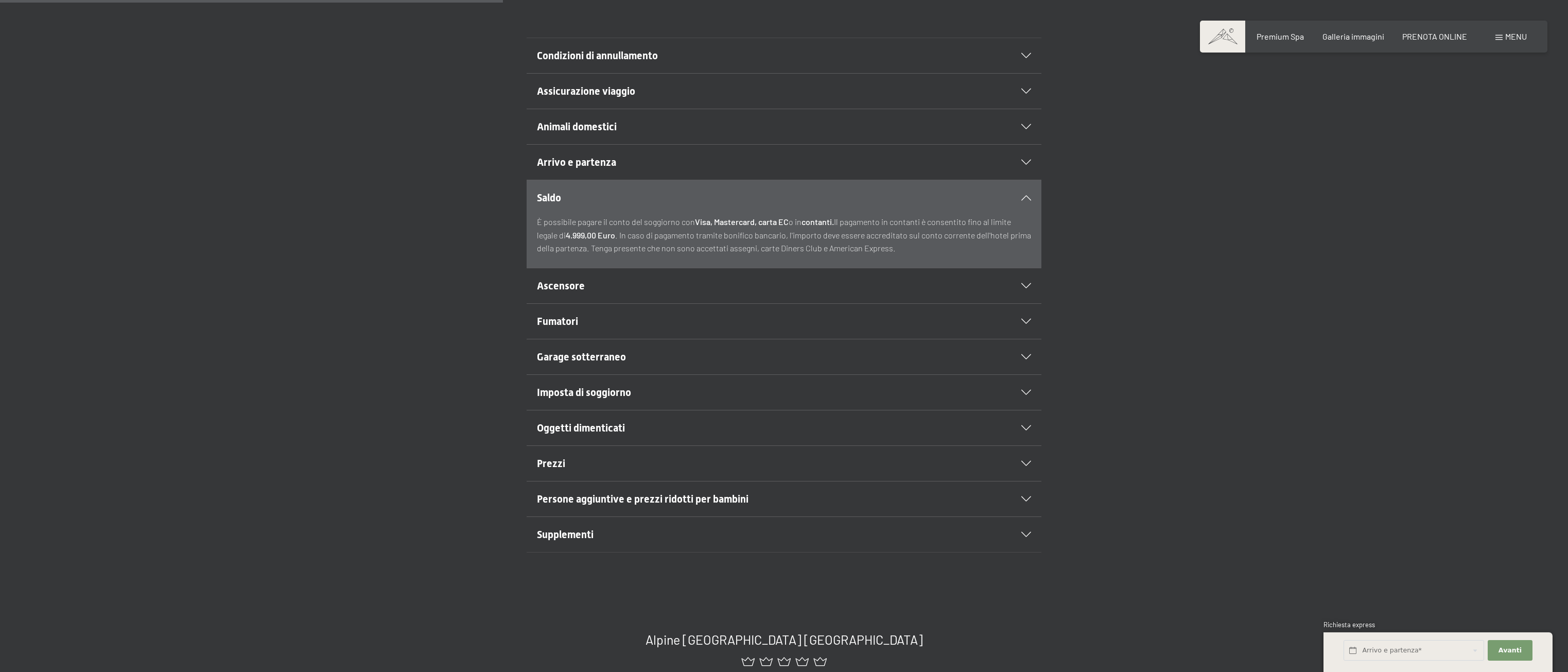
click at [649, 145] on div "Arrivo e partenza" at bounding box center [784, 162] width 494 height 35
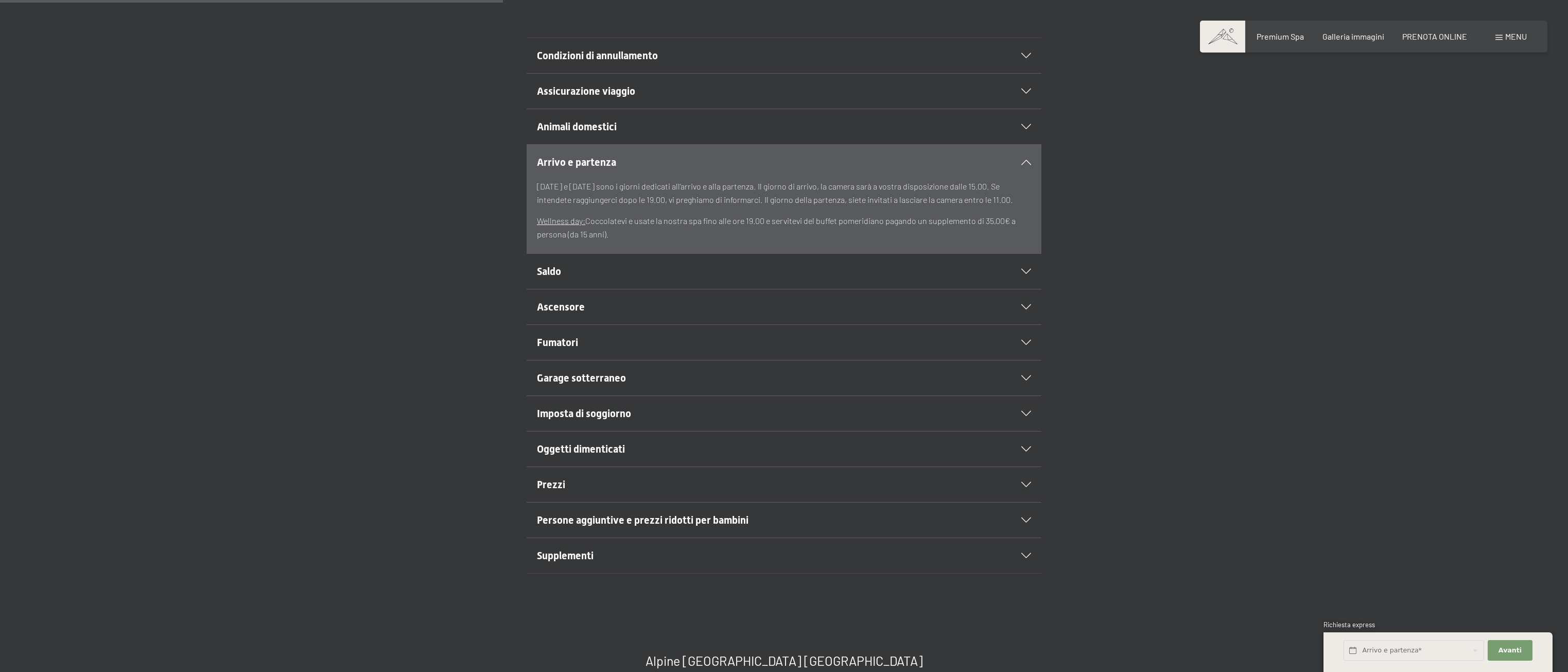
click at [714, 79] on div "Assicurazione viaggio" at bounding box center [784, 91] width 494 height 35
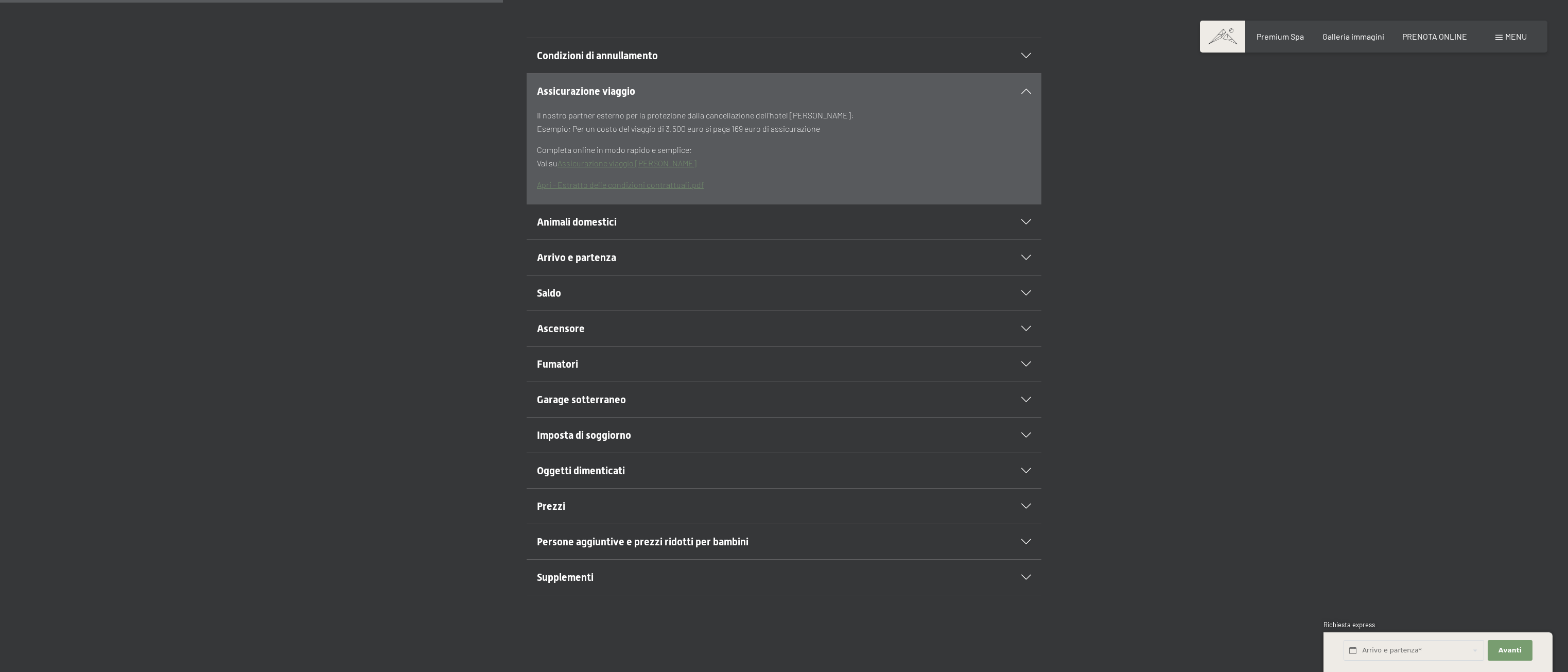
click at [723, 49] on h2 "Condizioni di annullamento" at bounding box center [759, 55] width 445 height 14
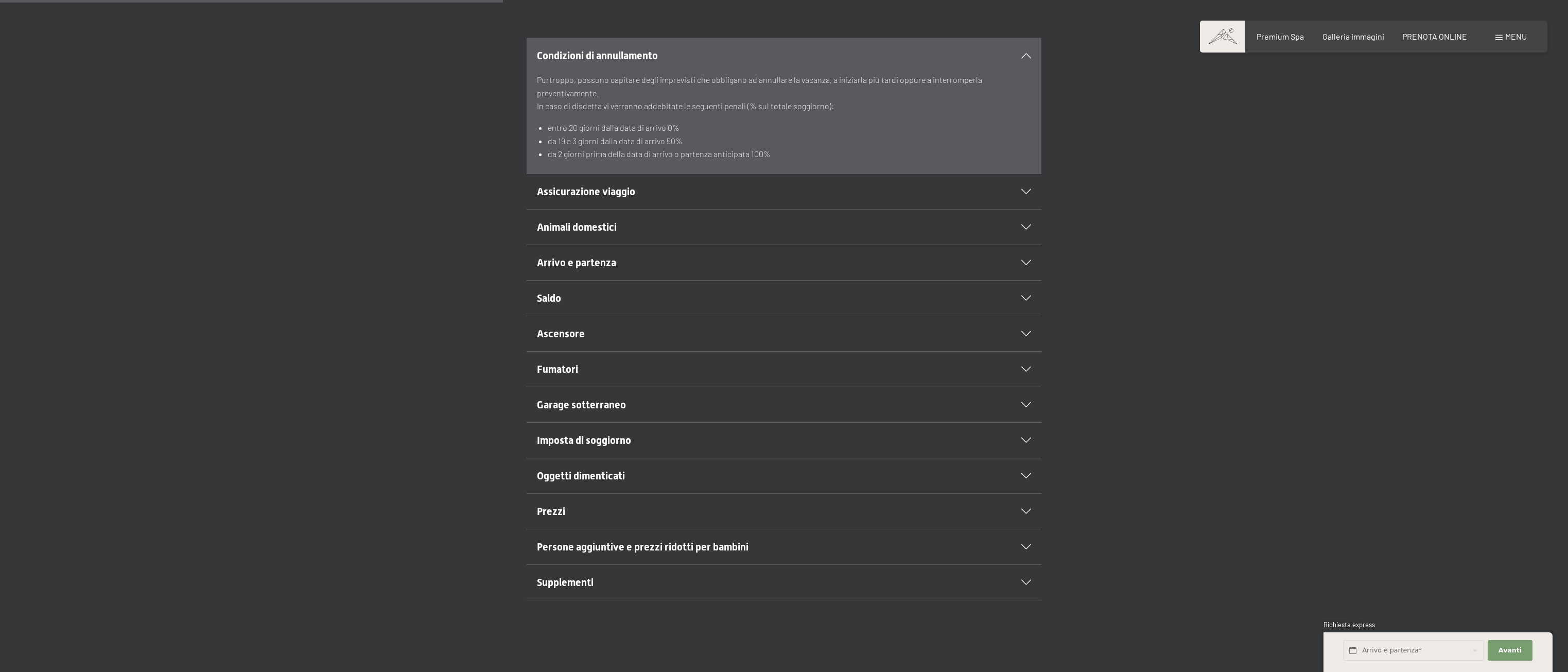
click at [1523, 32] on span "Menu" at bounding box center [1516, 36] width 22 height 10
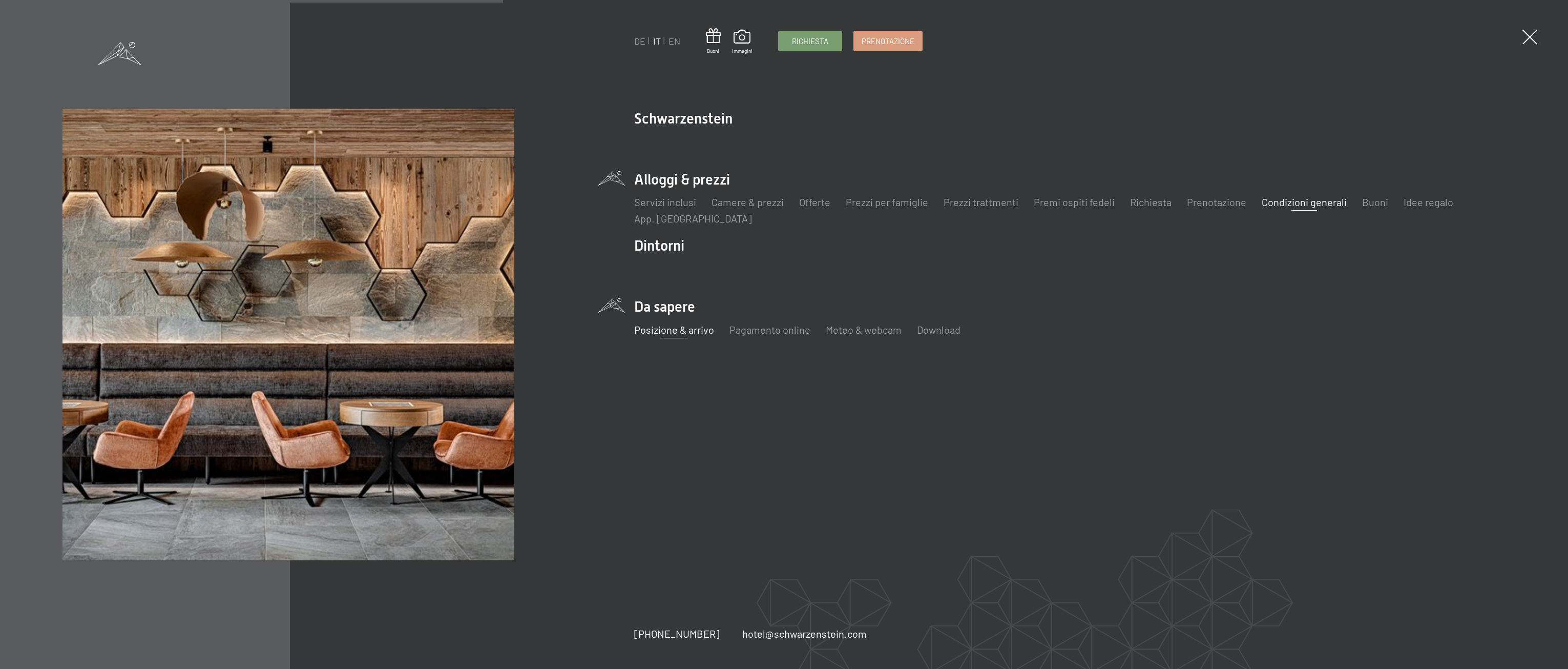
click at [661, 327] on link "Posizione & arrivo" at bounding box center [674, 329] width 80 height 12
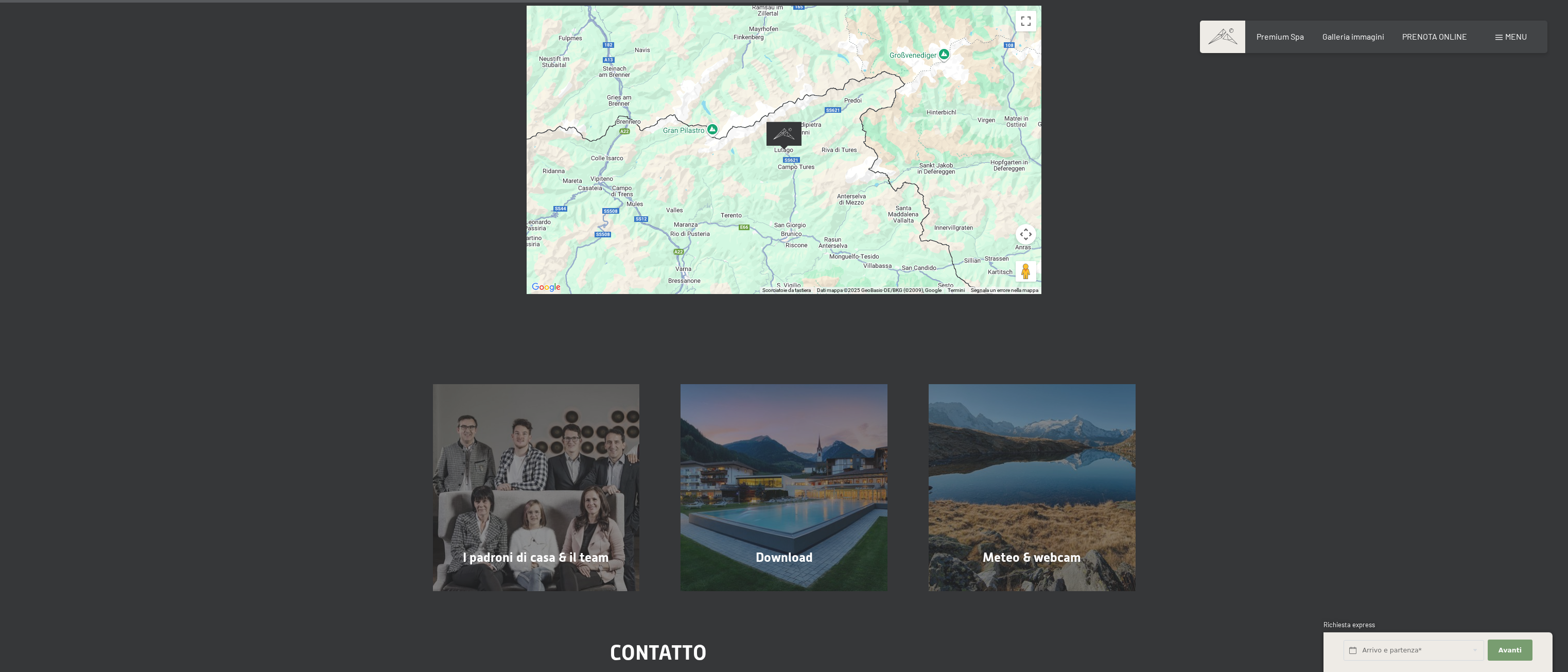
scroll to position [567, 0]
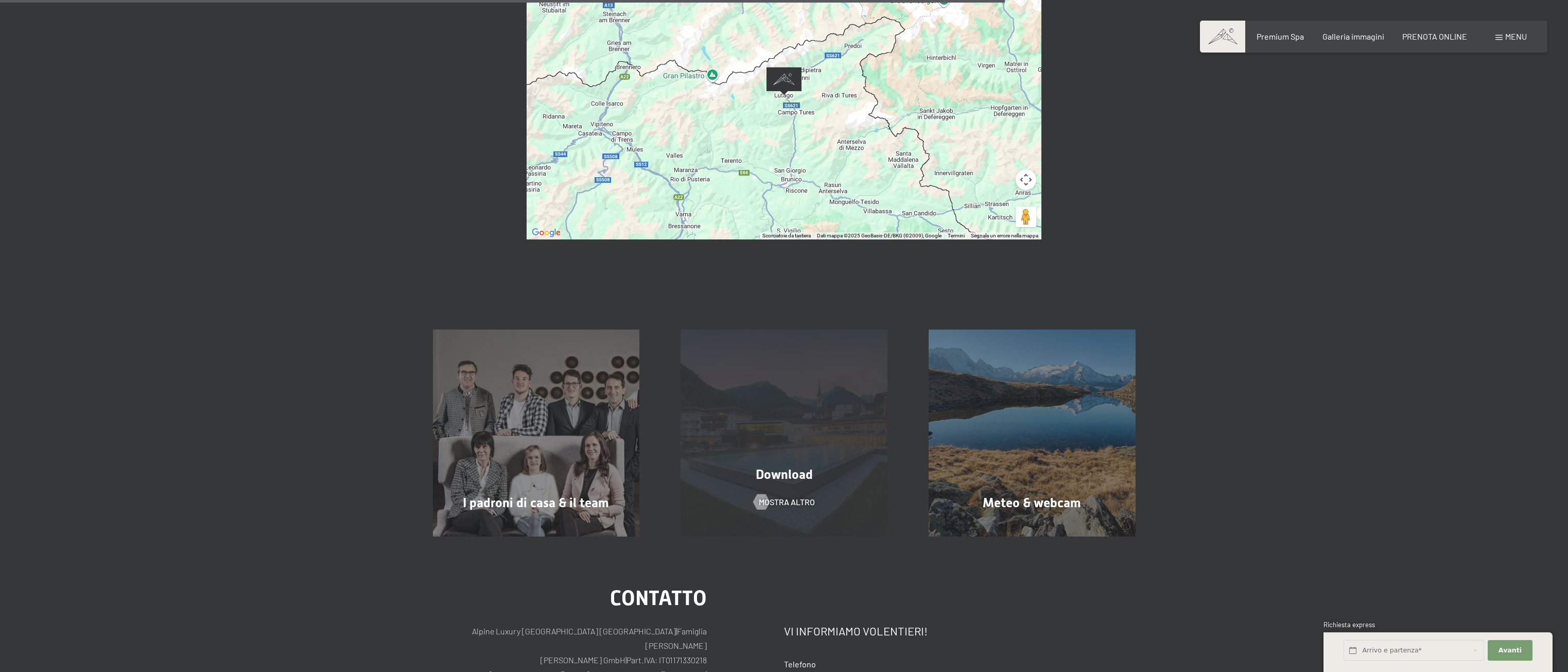
click at [770, 468] on div "Download mostra altro" at bounding box center [784, 433] width 248 height 207
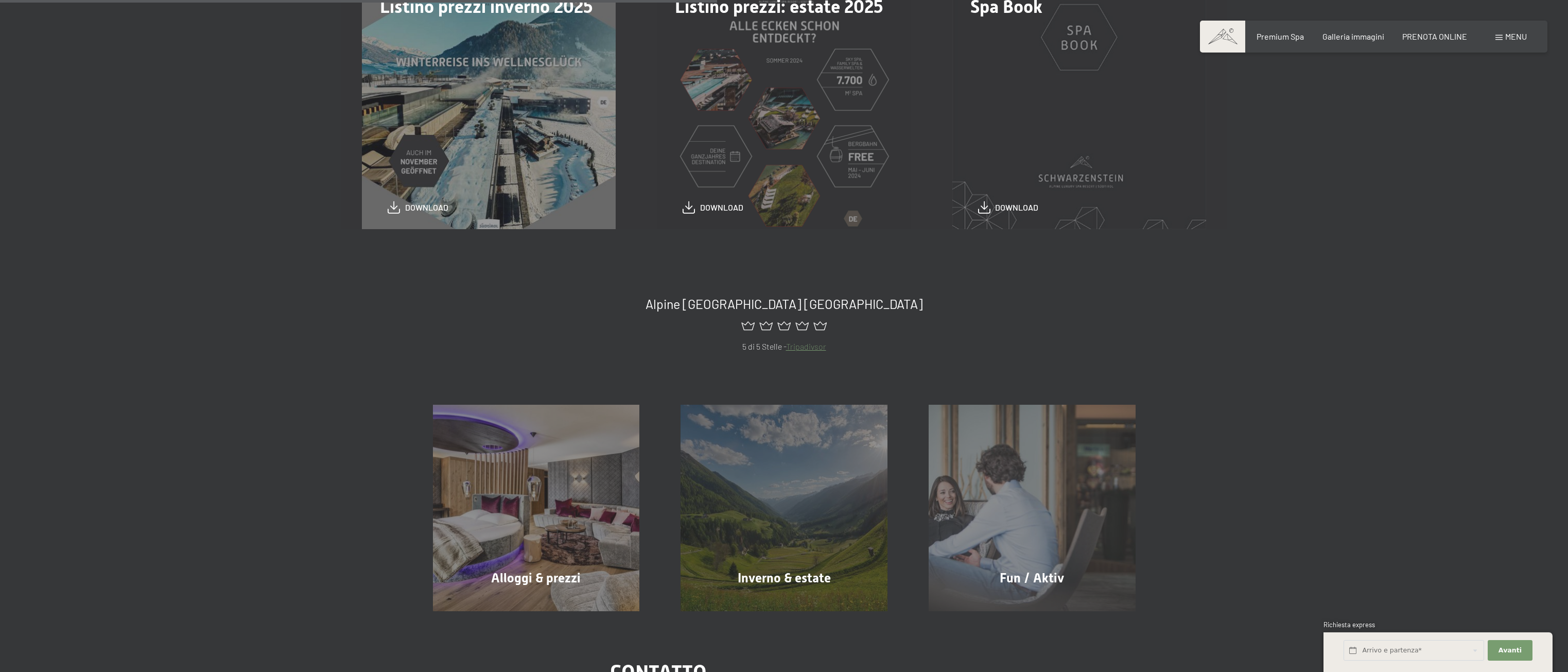
scroll to position [360, 0]
